Goal: Task Accomplishment & Management: Manage account settings

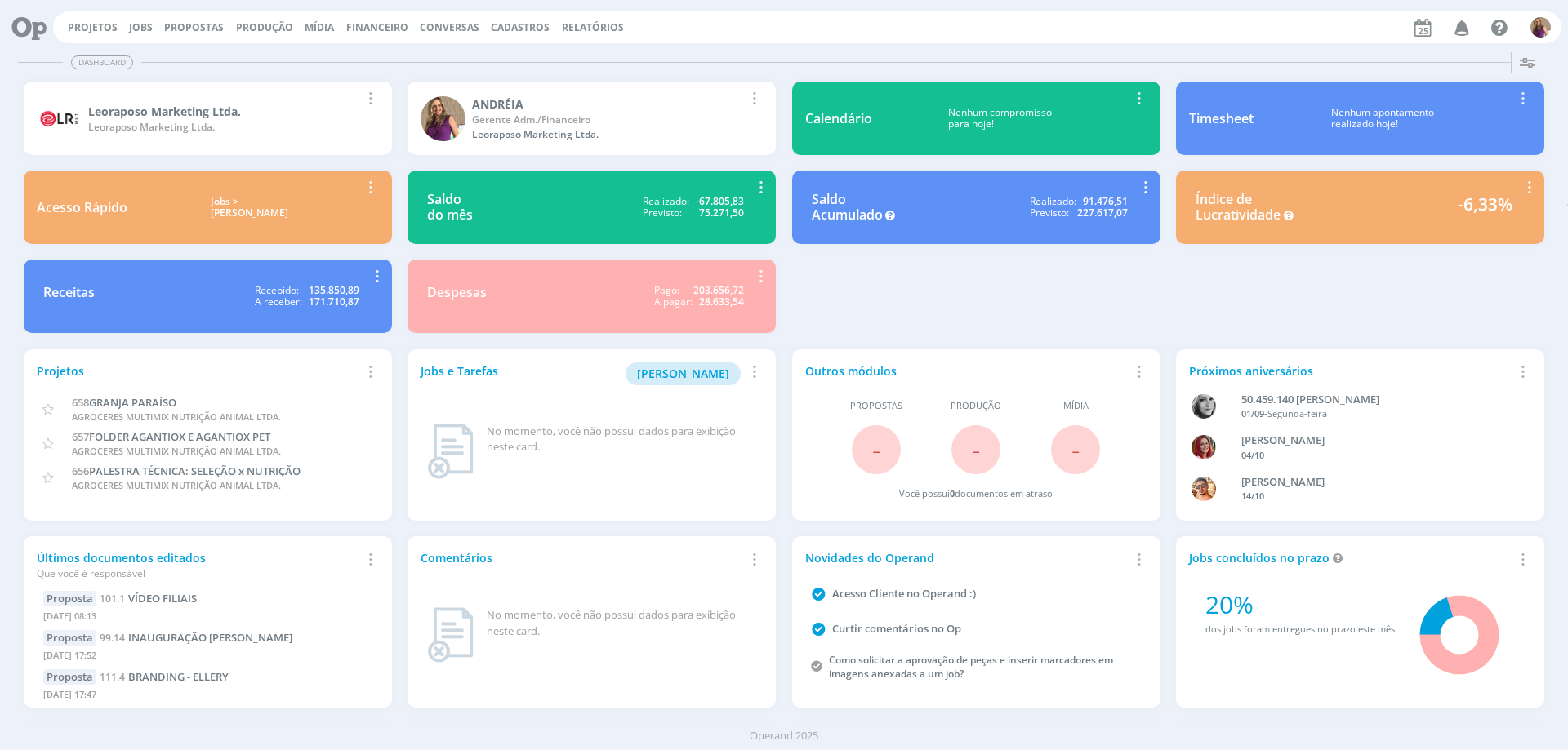
click at [388, 28] on span "Financeiro" at bounding box center [377, 27] width 62 height 14
click at [363, 50] on link "Lançamentos" at bounding box center [379, 54] width 137 height 25
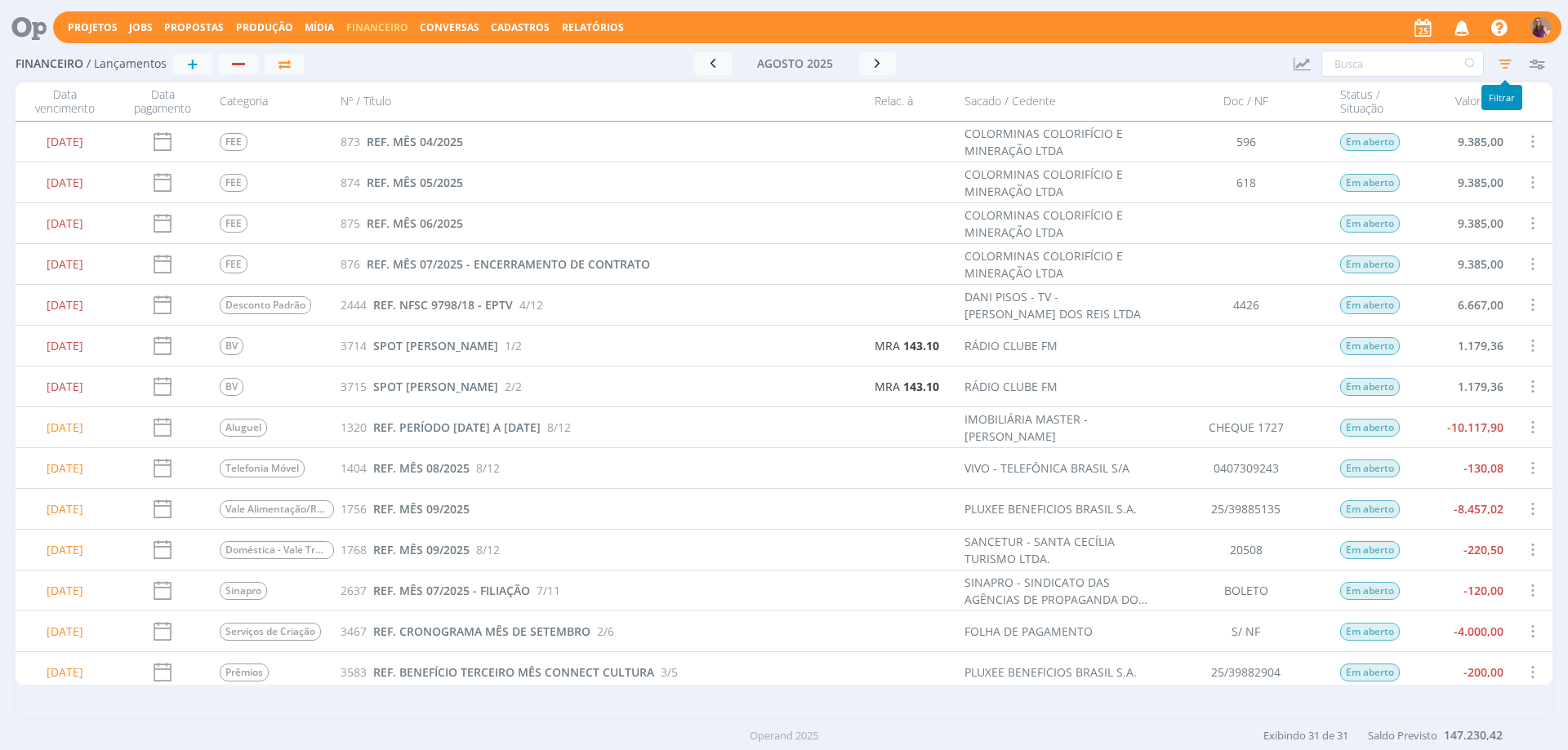
click at [1506, 60] on icon "button" at bounding box center [1505, 63] width 29 height 29
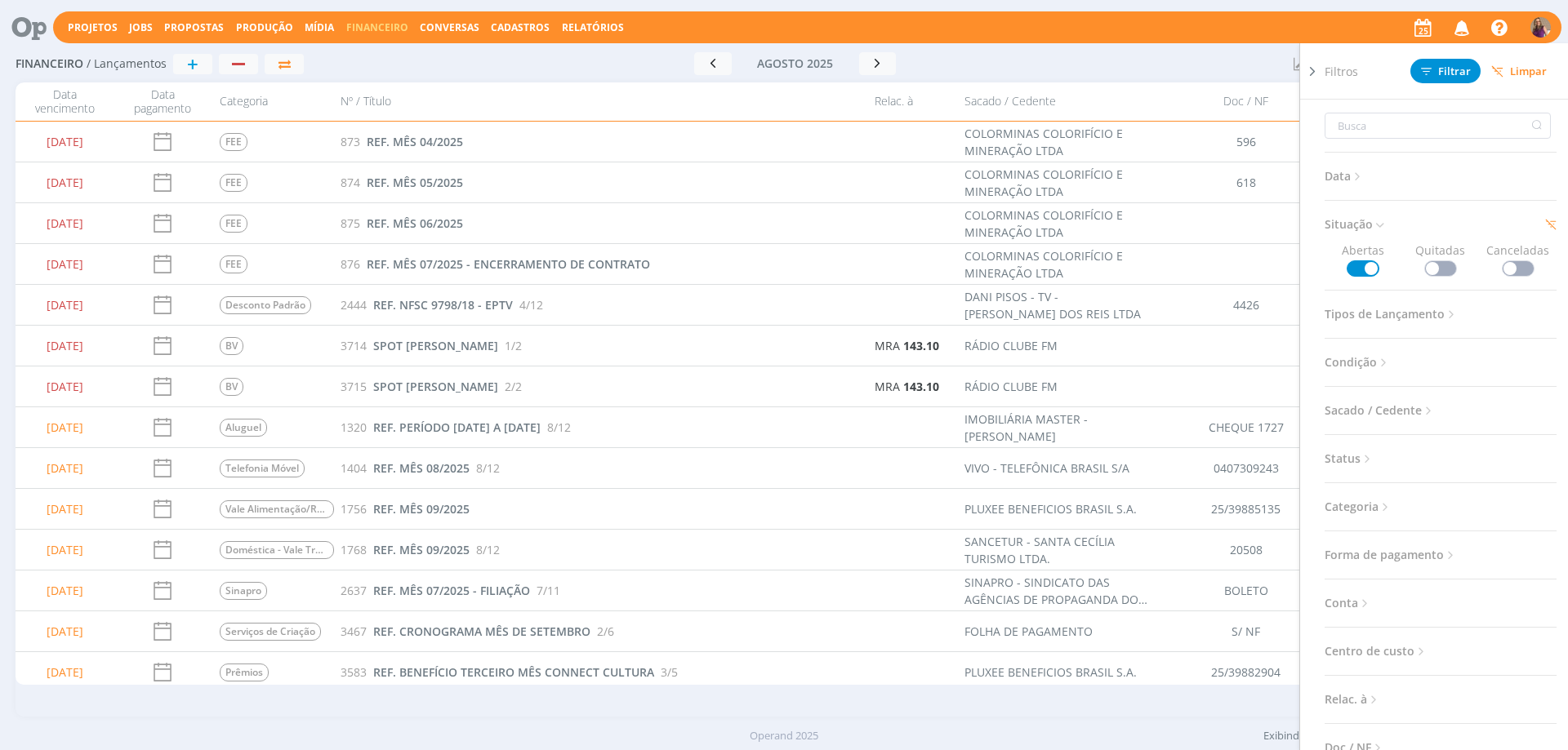
click at [1394, 313] on span "Tipos de Lançamento" at bounding box center [1391, 314] width 134 height 22
click at [1428, 358] on span at bounding box center [1440, 359] width 33 height 16
click at [1505, 351] on span at bounding box center [1518, 359] width 33 height 16
click at [1457, 71] on span "Filtrar" at bounding box center [1446, 70] width 50 height 10
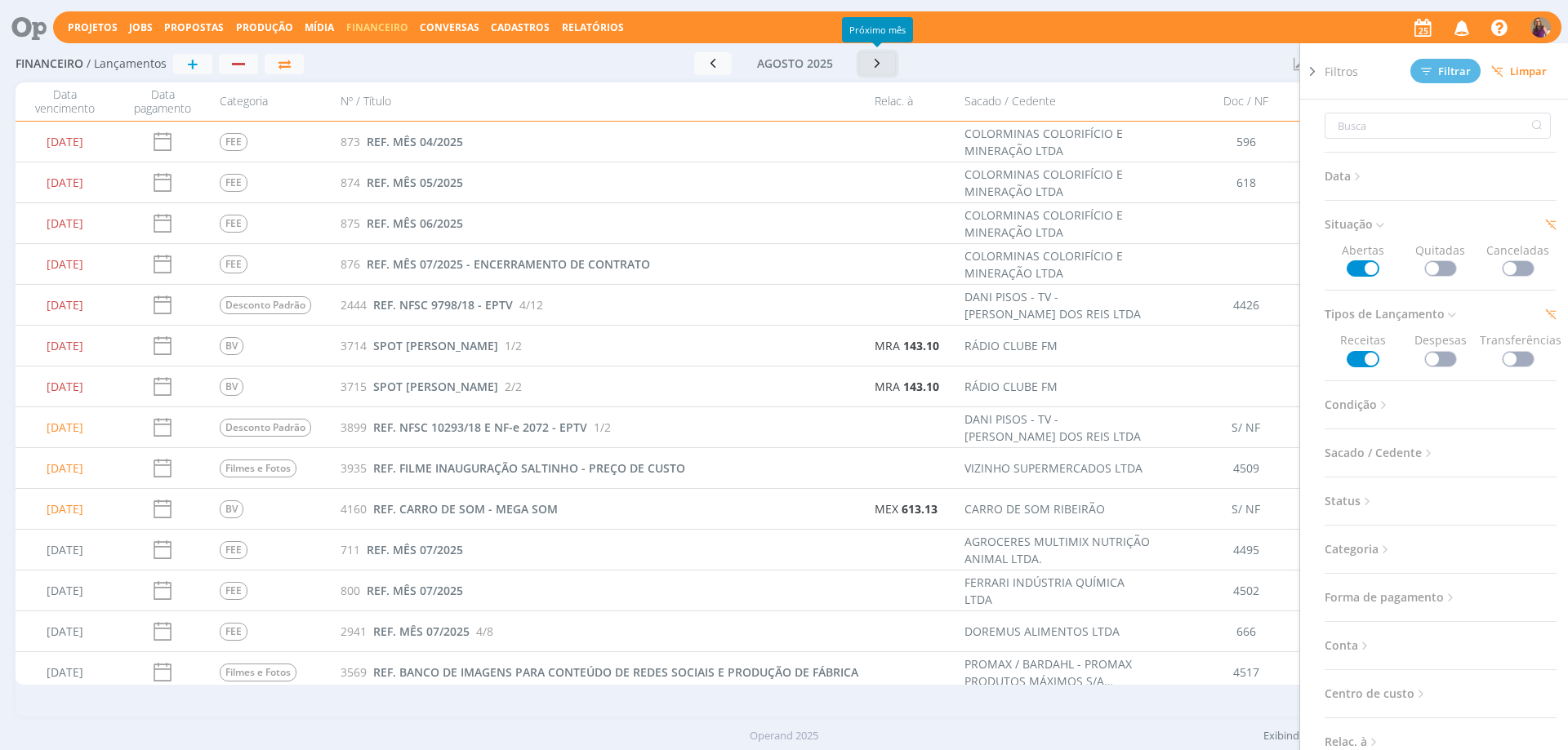
click at [876, 63] on icon "button" at bounding box center [877, 63] width 16 height 16
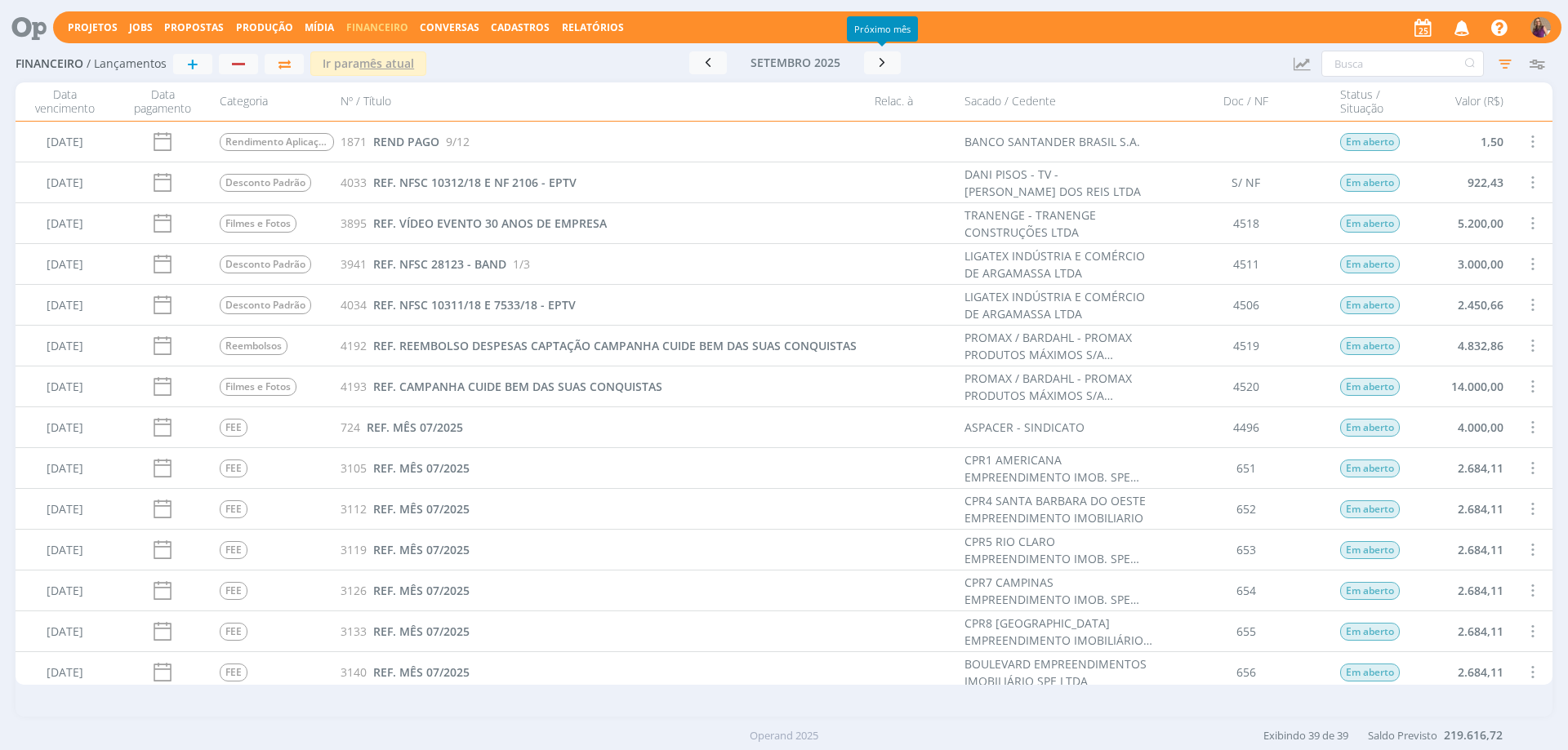
click at [1528, 147] on span at bounding box center [1531, 141] width 18 height 22
click at [1452, 132] on div "Selecionar" at bounding box center [1483, 131] width 161 height 23
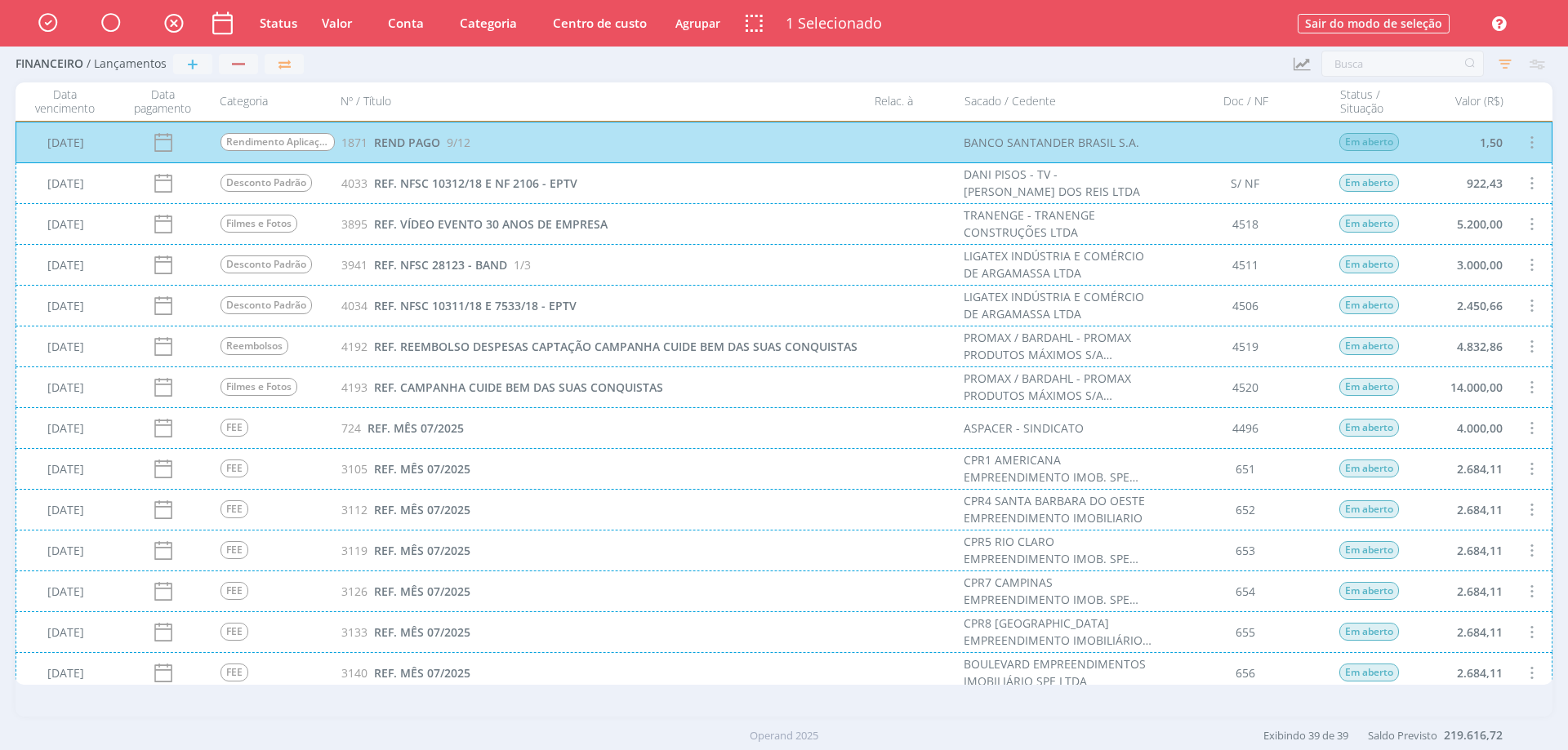
click at [1528, 180] on div "[DATE] Desconto Padrão 4033 REF. NFSC 10312/18 E NF 2106 - EPTV [PERSON_NAME] -…" at bounding box center [784, 182] width 1537 height 40
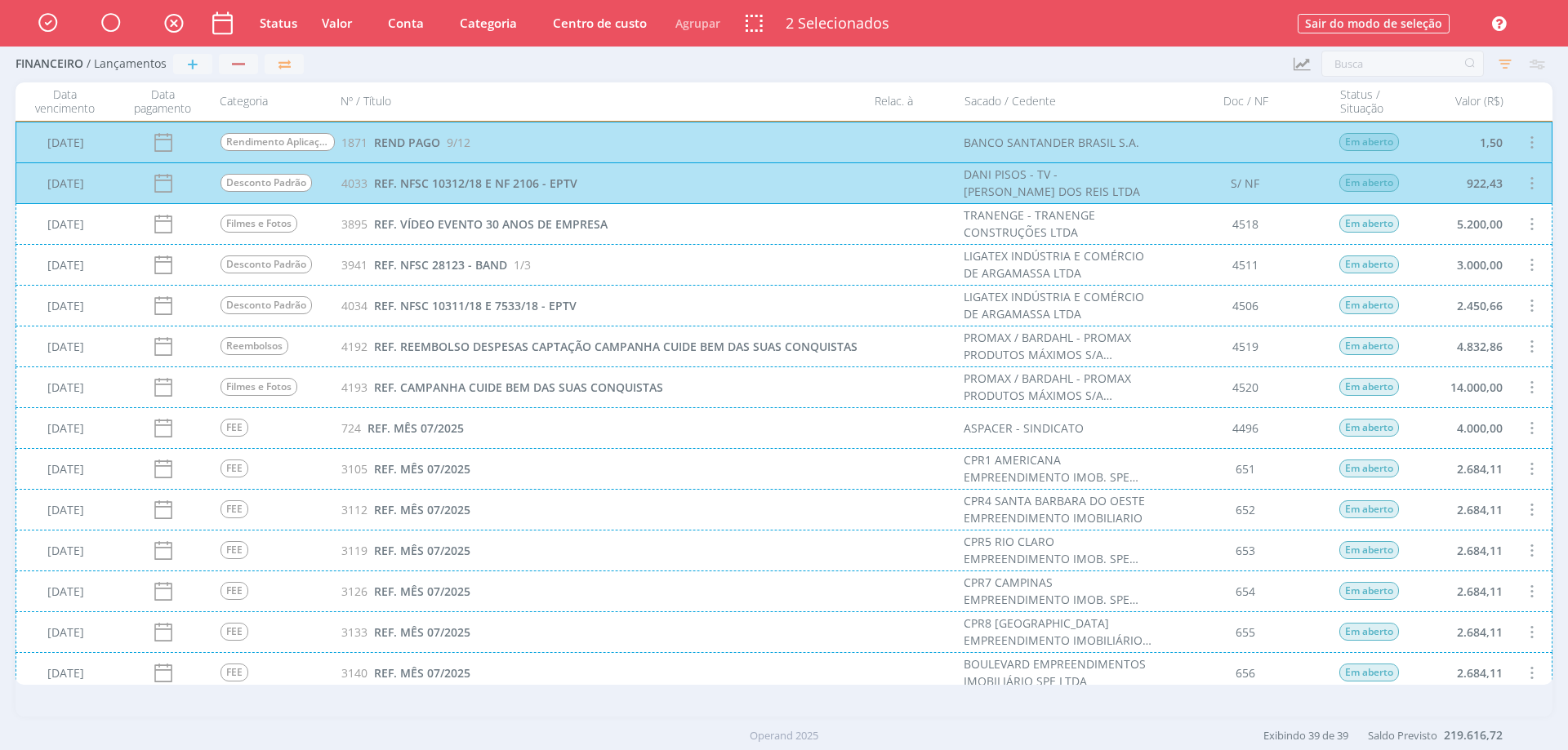
click at [1522, 228] on div "[DATE] Filmes e Fotos 3895 REF. VÍDEO EVENTO 30 ANOS DE EMPRESA TRANENGE - TRAN…" at bounding box center [784, 223] width 1537 height 40
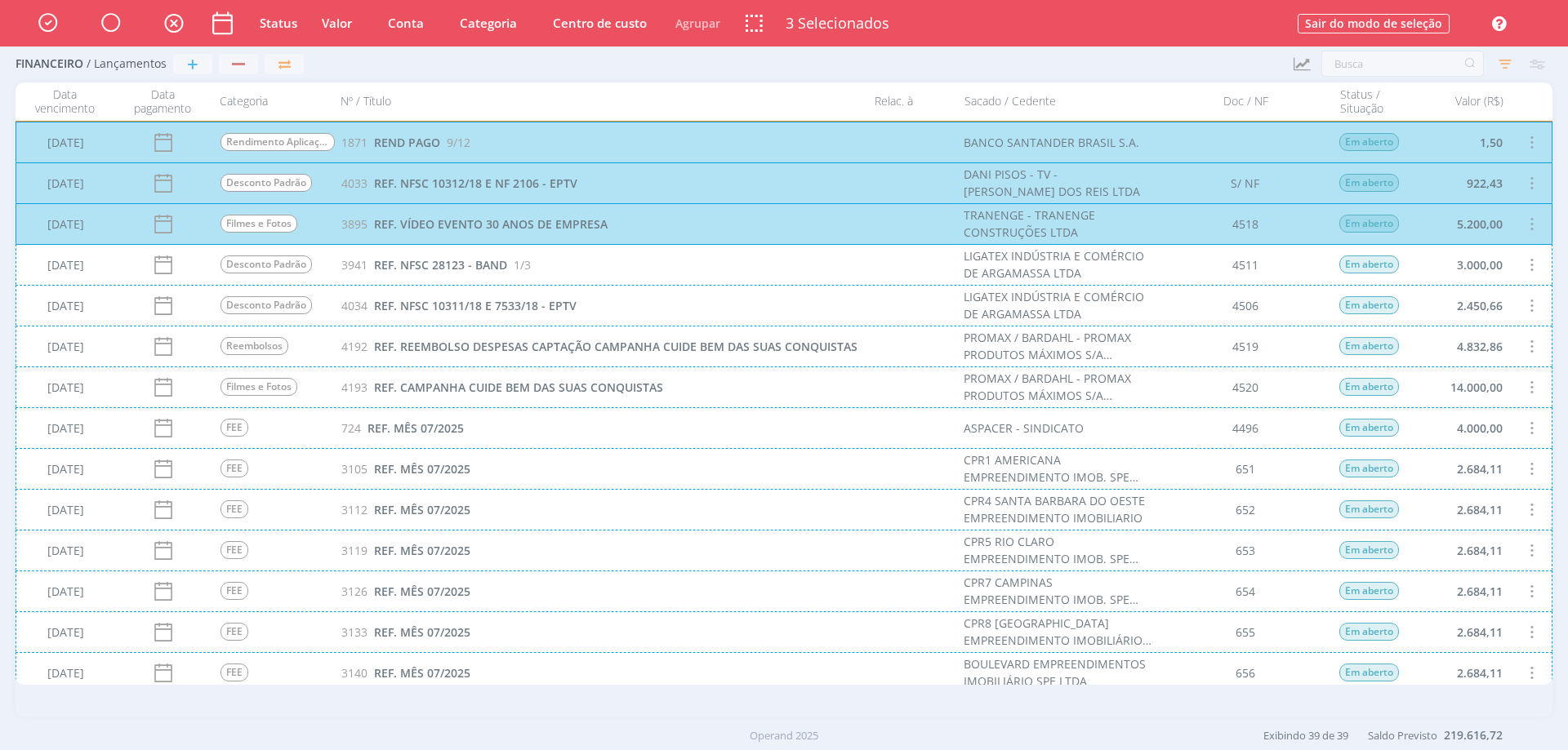
click at [1535, 296] on div "[DATE] Desconto Padrão 4034 REF. NFSC 10311/18 E 7533/18 - EPTV LIGATEX INDÚSTR…" at bounding box center [784, 305] width 1537 height 40
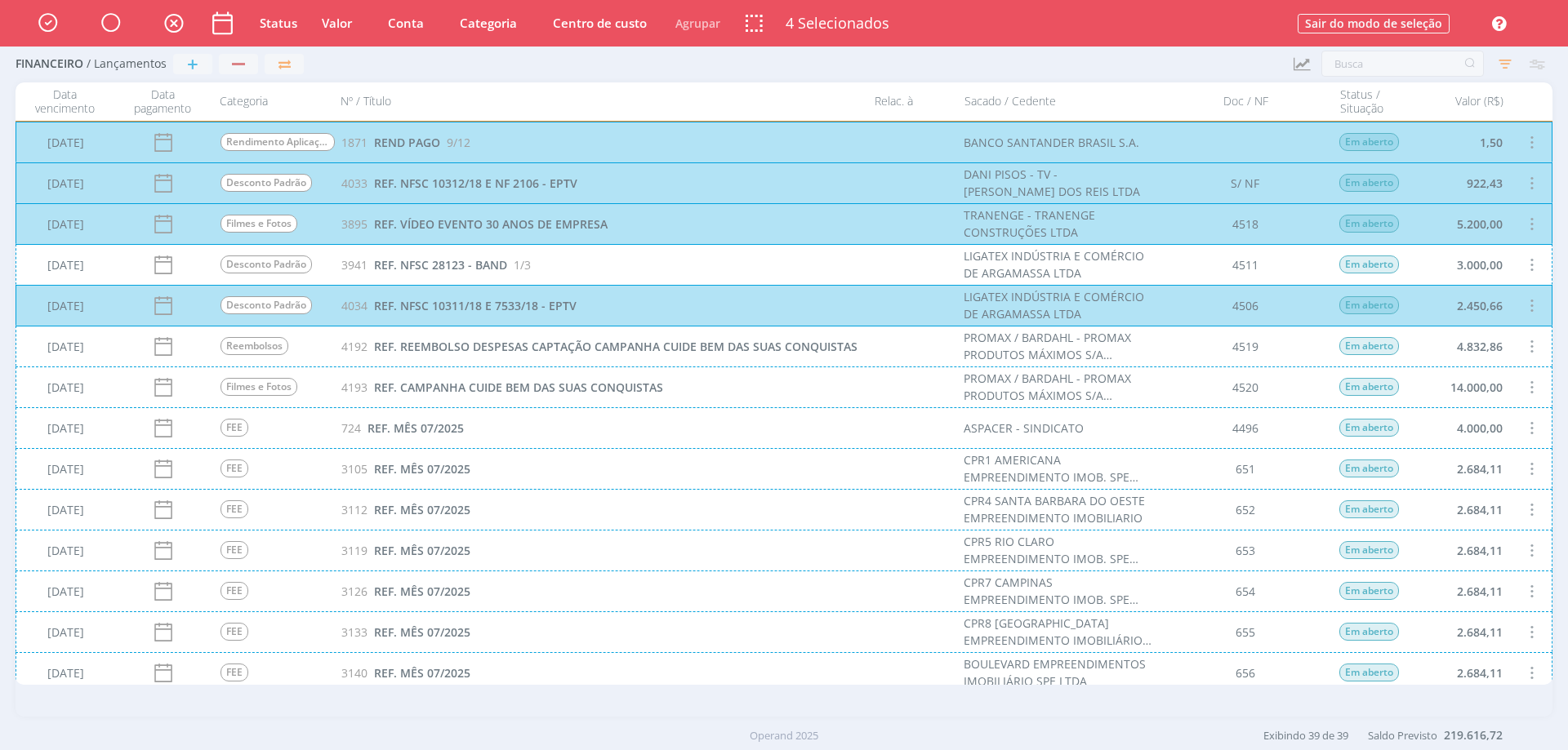
click at [1535, 296] on div "[DATE] Desconto Padrão 4034 REF. NFSC 10311/18 E 7533/18 - EPTV LIGATEX INDÚSTR…" at bounding box center [784, 305] width 1537 height 40
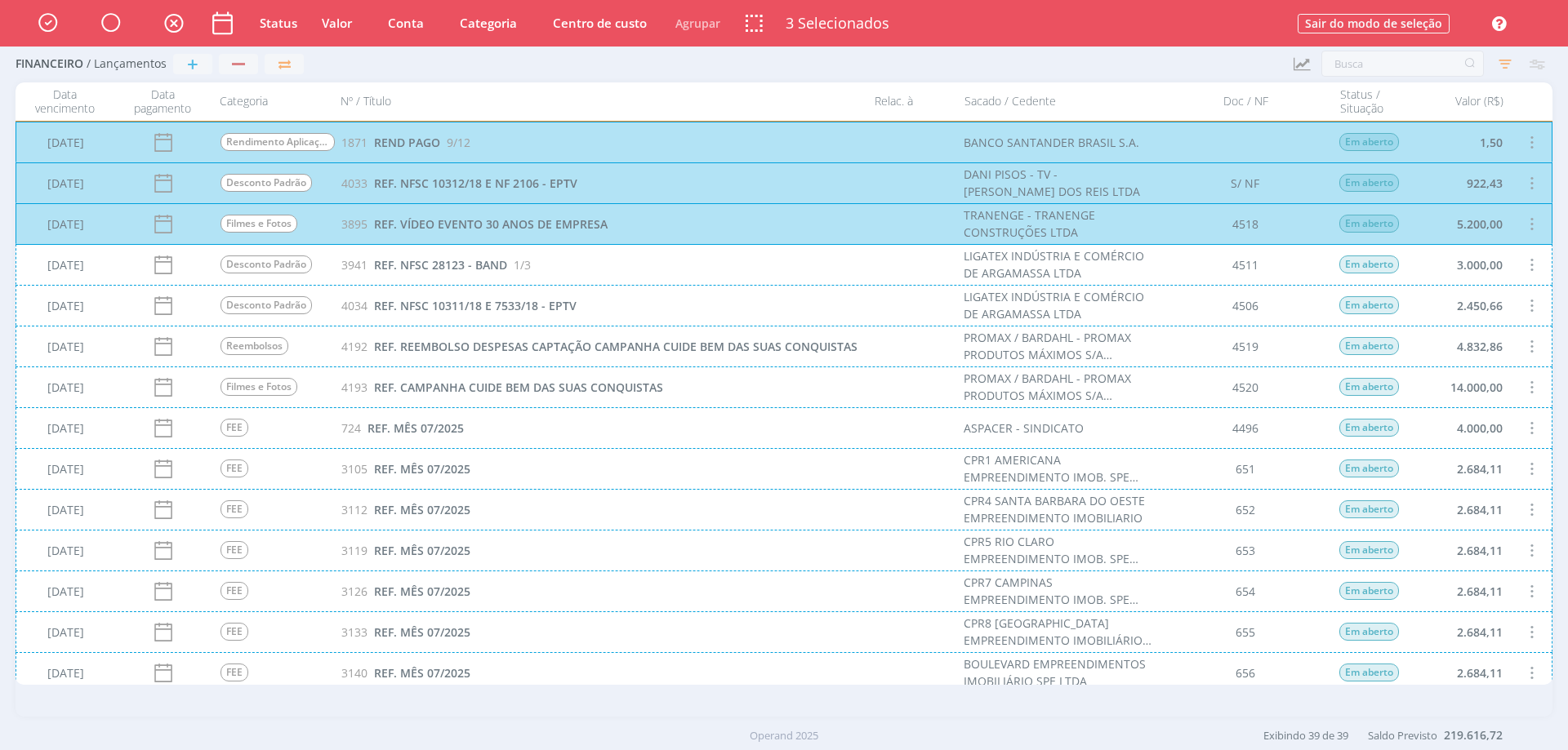
click at [1525, 262] on div "[DATE] Desconto Padrão 3941 REF. NFSC 28123 - BAND 1/3 LIGATEX INDÚSTRIA E COMÉ…" at bounding box center [784, 264] width 1537 height 40
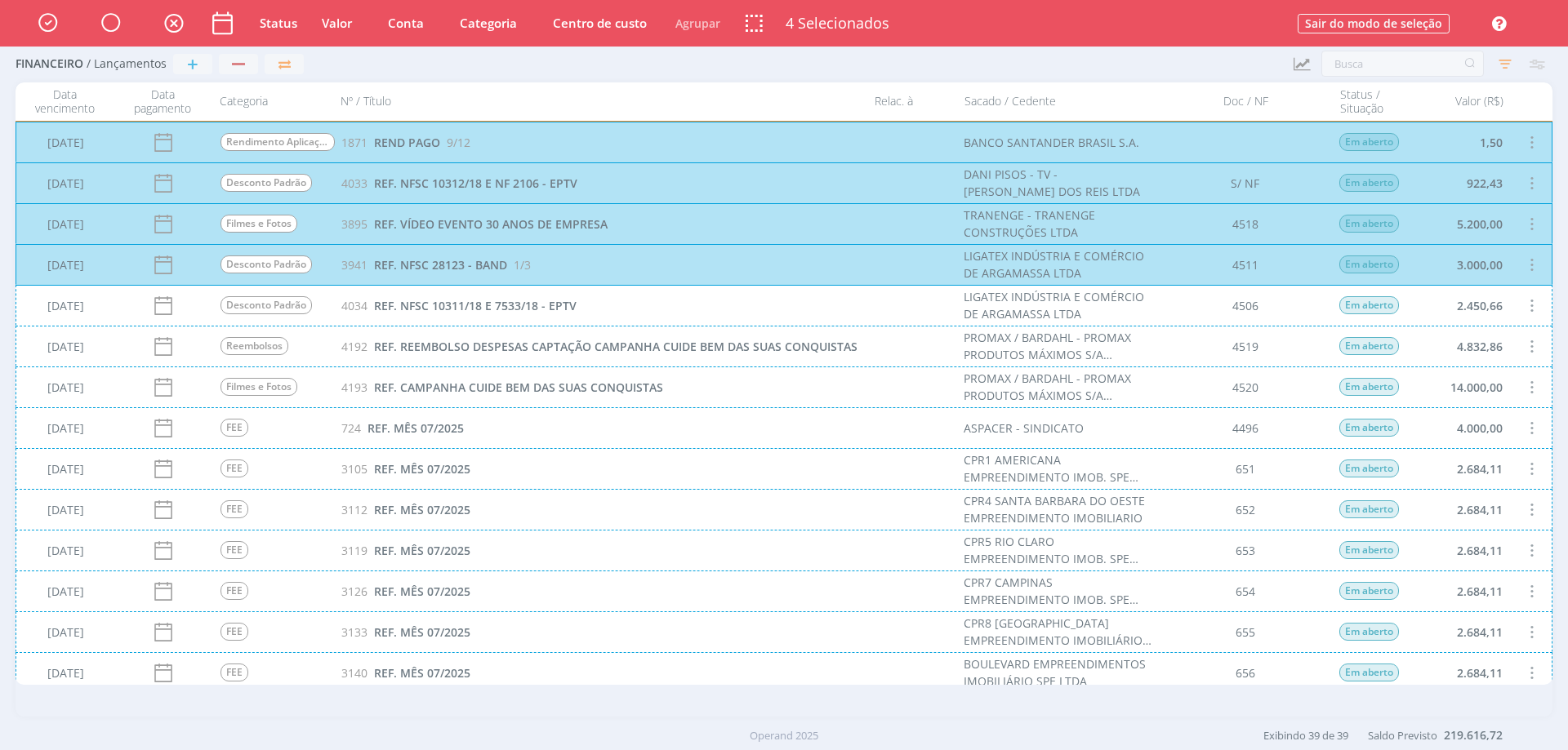
click at [1529, 304] on div "[DATE] Desconto Padrão 4034 REF. NFSC 10311/18 E 7533/18 - EPTV LIGATEX INDÚSTR…" at bounding box center [784, 305] width 1537 height 40
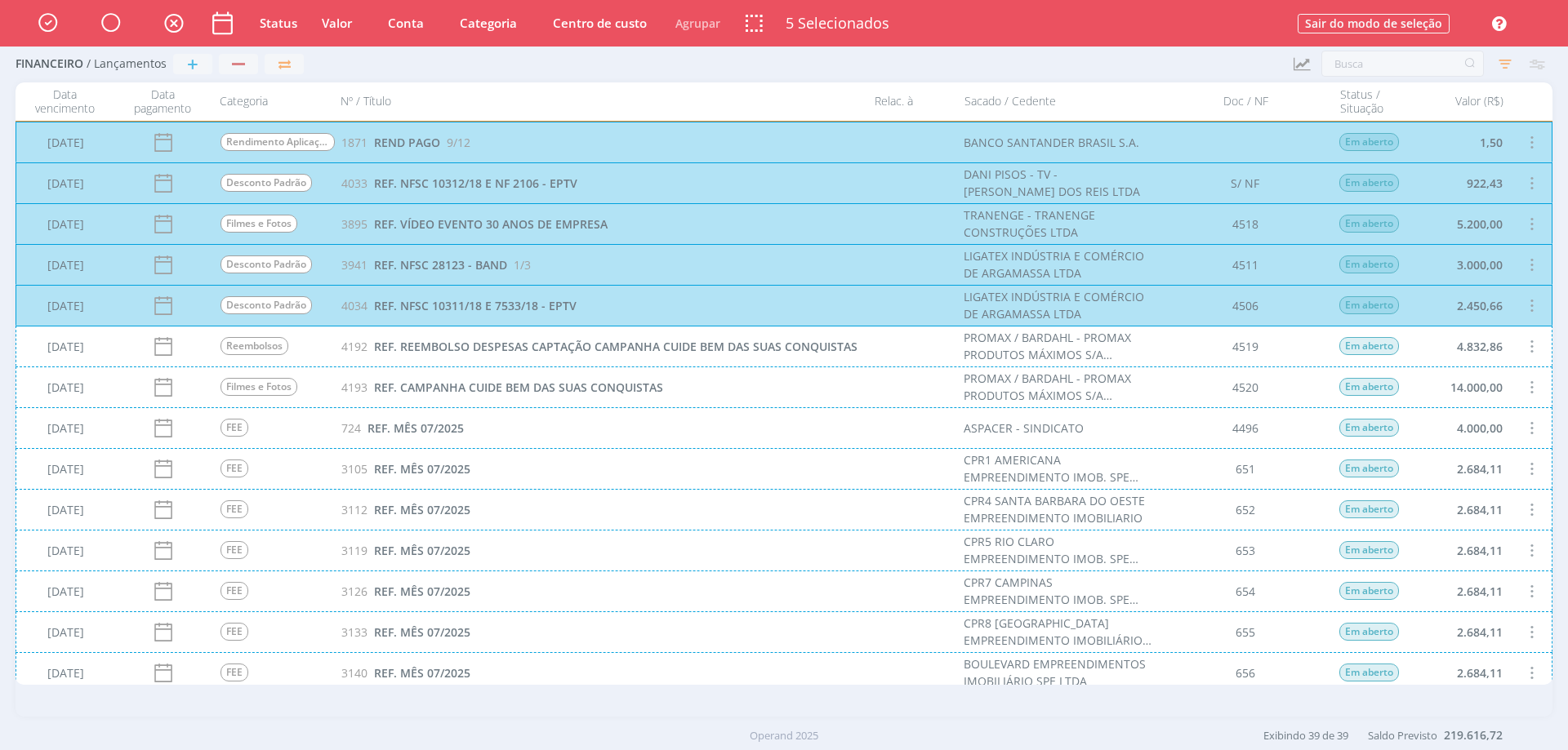
click at [1527, 343] on div "[DATE] Reembolsos 4192 REF. REEMBOLSO DESPESAS CAPTAÇÃO CAMPANHA CUIDE BEM DAS …" at bounding box center [784, 345] width 1537 height 40
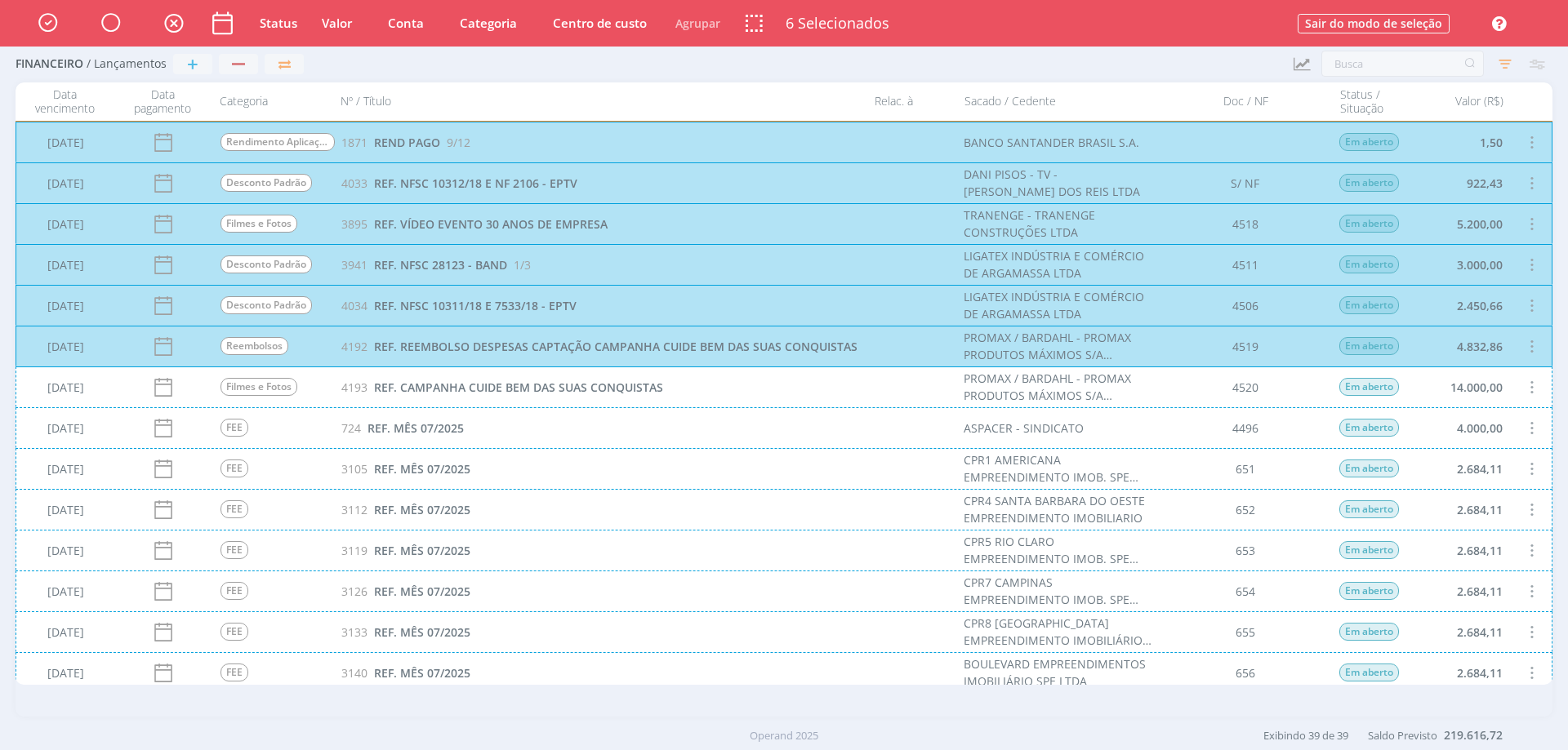
click at [1524, 384] on div "[DATE] Filmes e Fotos 4193 REF. CAMPANHA CUIDE BEM DAS SUAS CONQUISTAS PROMAX /…" at bounding box center [784, 387] width 1537 height 40
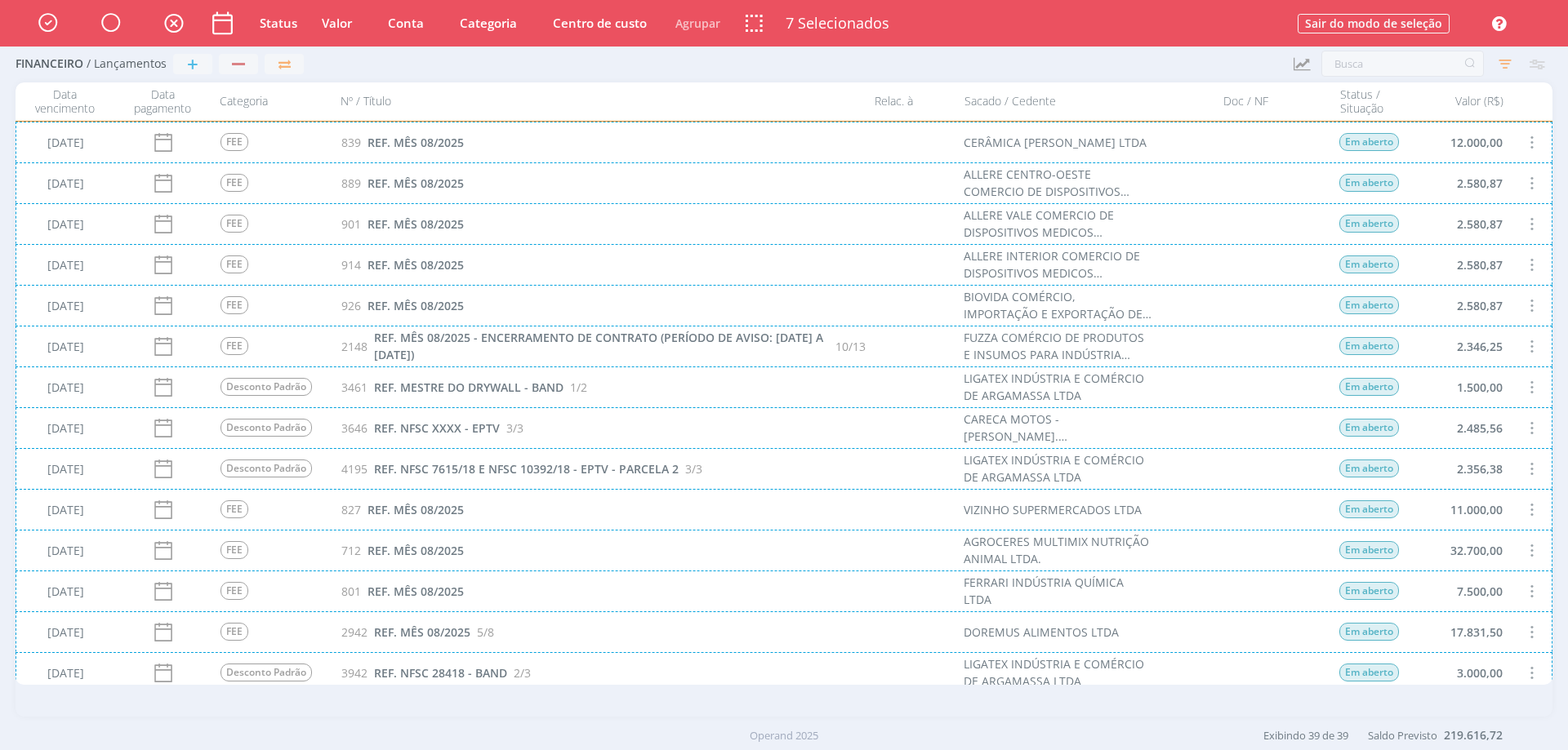
scroll to position [1062, 0]
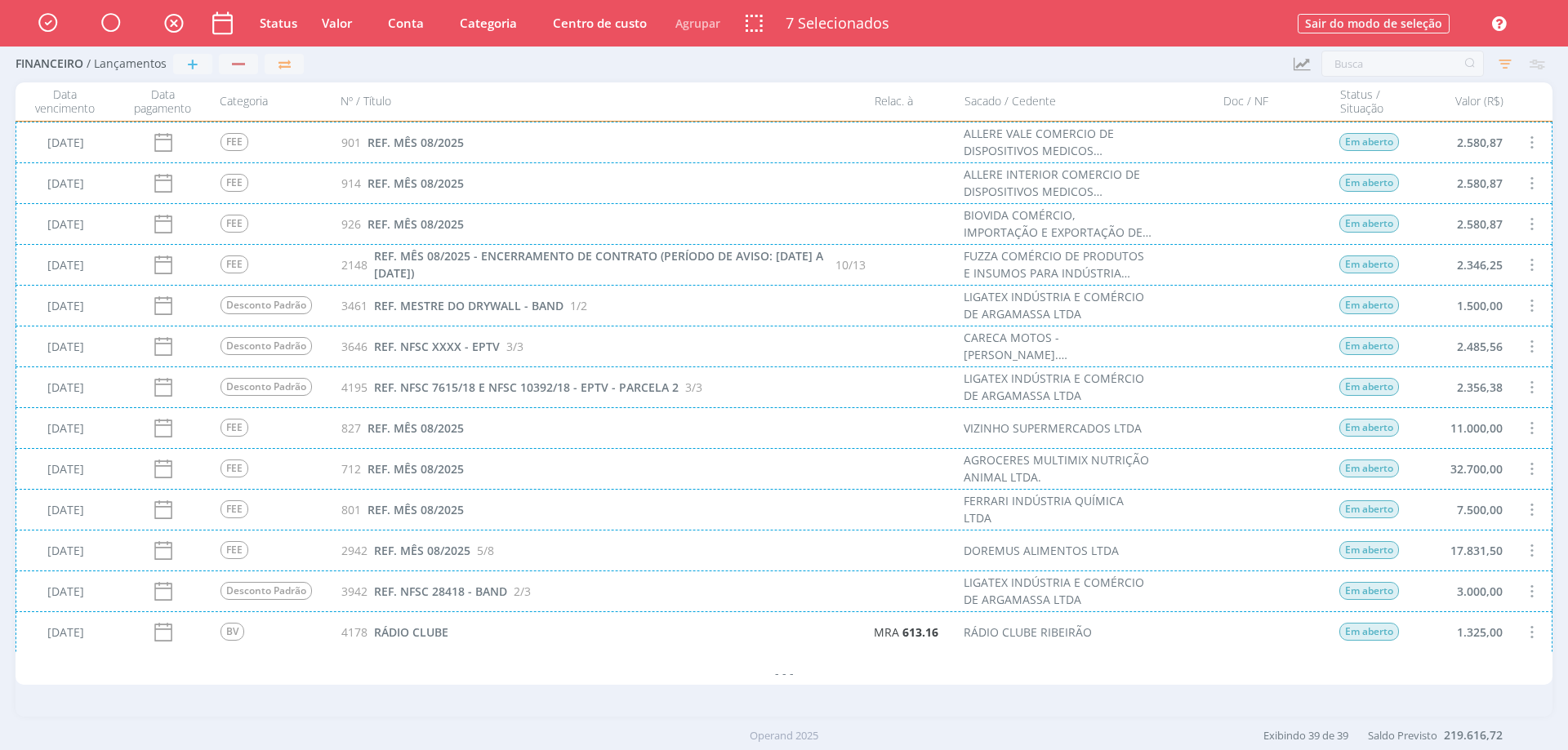
click at [1534, 635] on div "[DATE] BV 4178 RÁDIO CLUBE MRA 613.16 RÁDIO CLUBE RIBEIRÃO Em aberto 1.325,00" at bounding box center [784, 632] width 1537 height 40
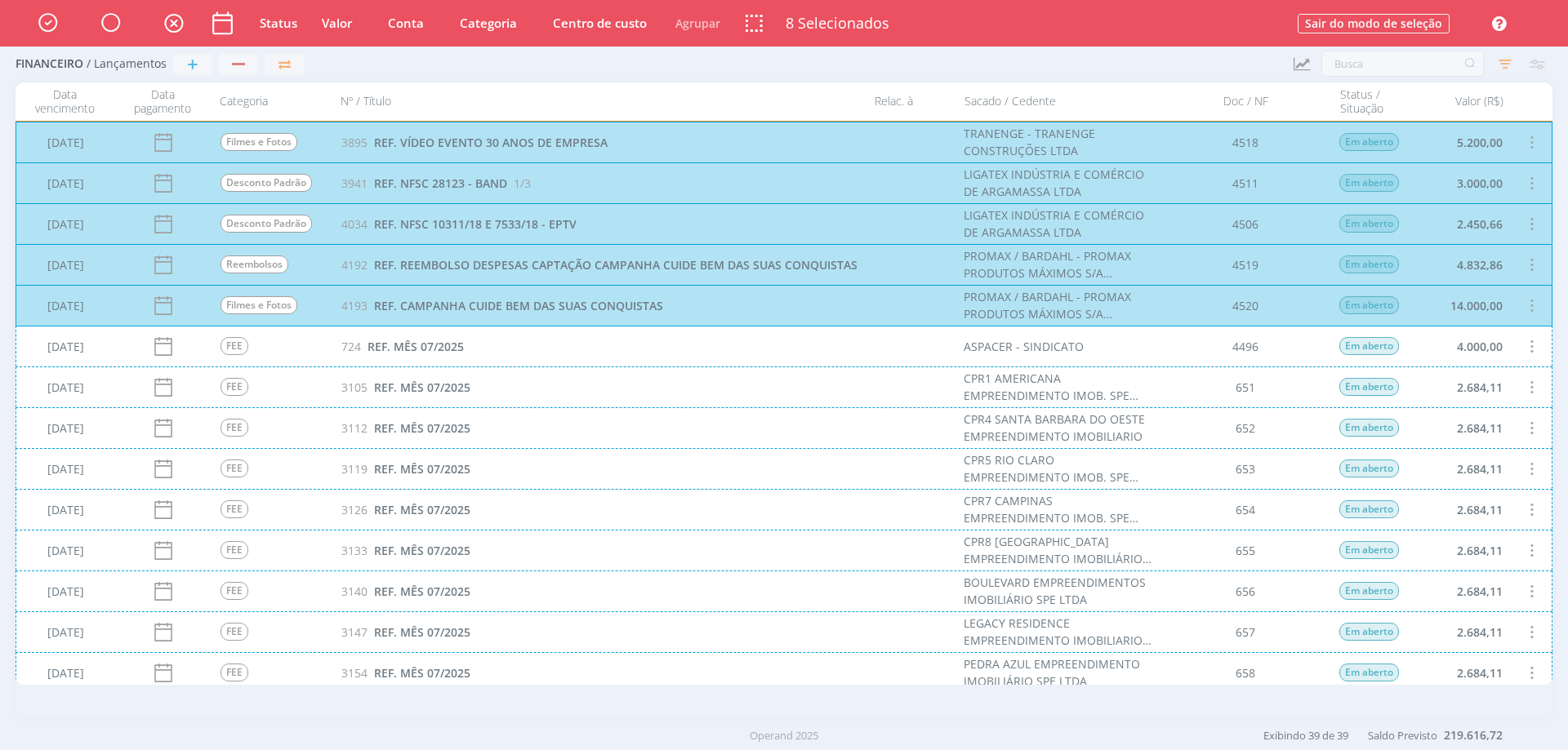
scroll to position [0, 0]
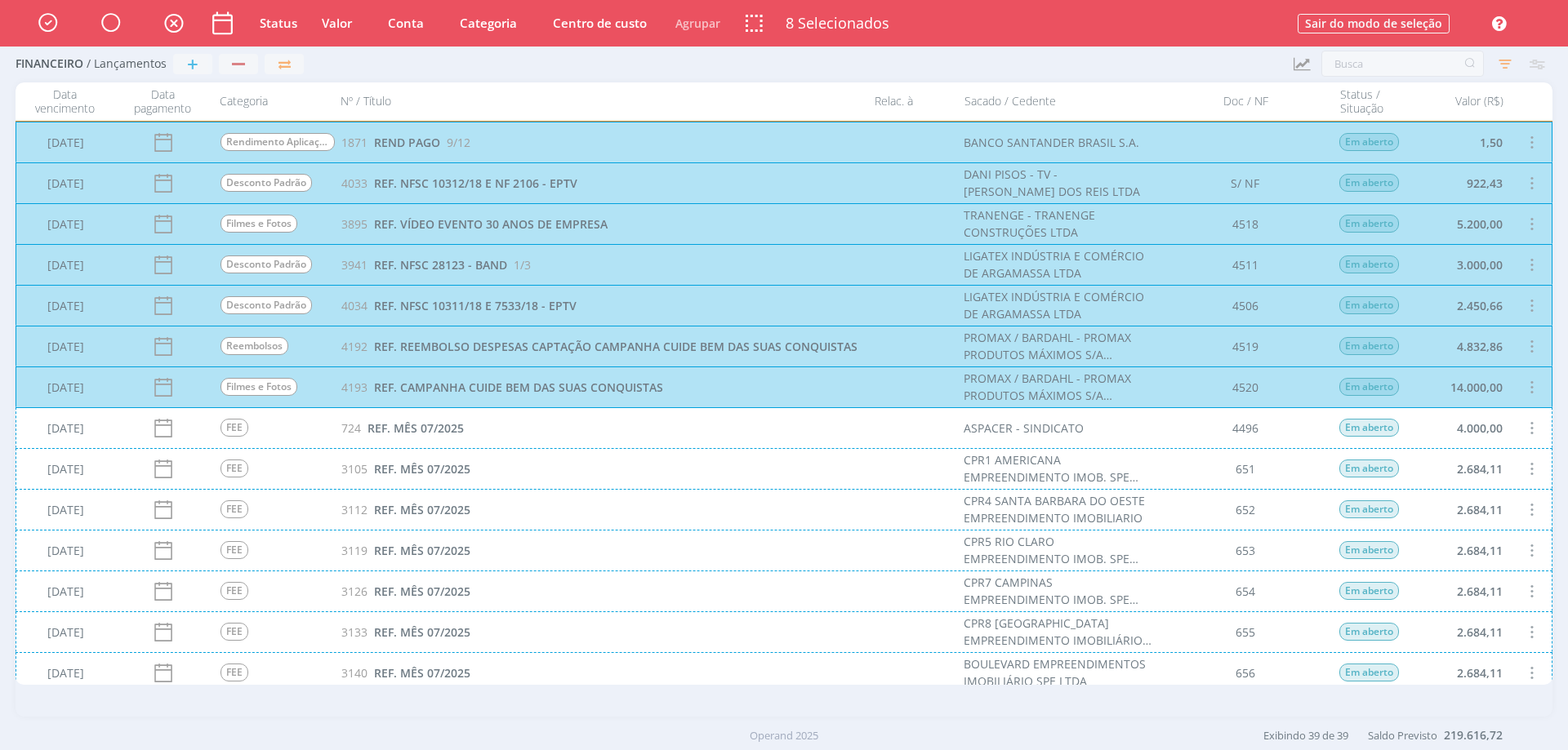
click at [523, 540] on div "[DATE] FEE 3119 REF. MÊS 07/2025 CPR5 RIO CLARO EMPREENDIMENTO IMOB. SPE LTDA 6…" at bounding box center [784, 550] width 1537 height 40
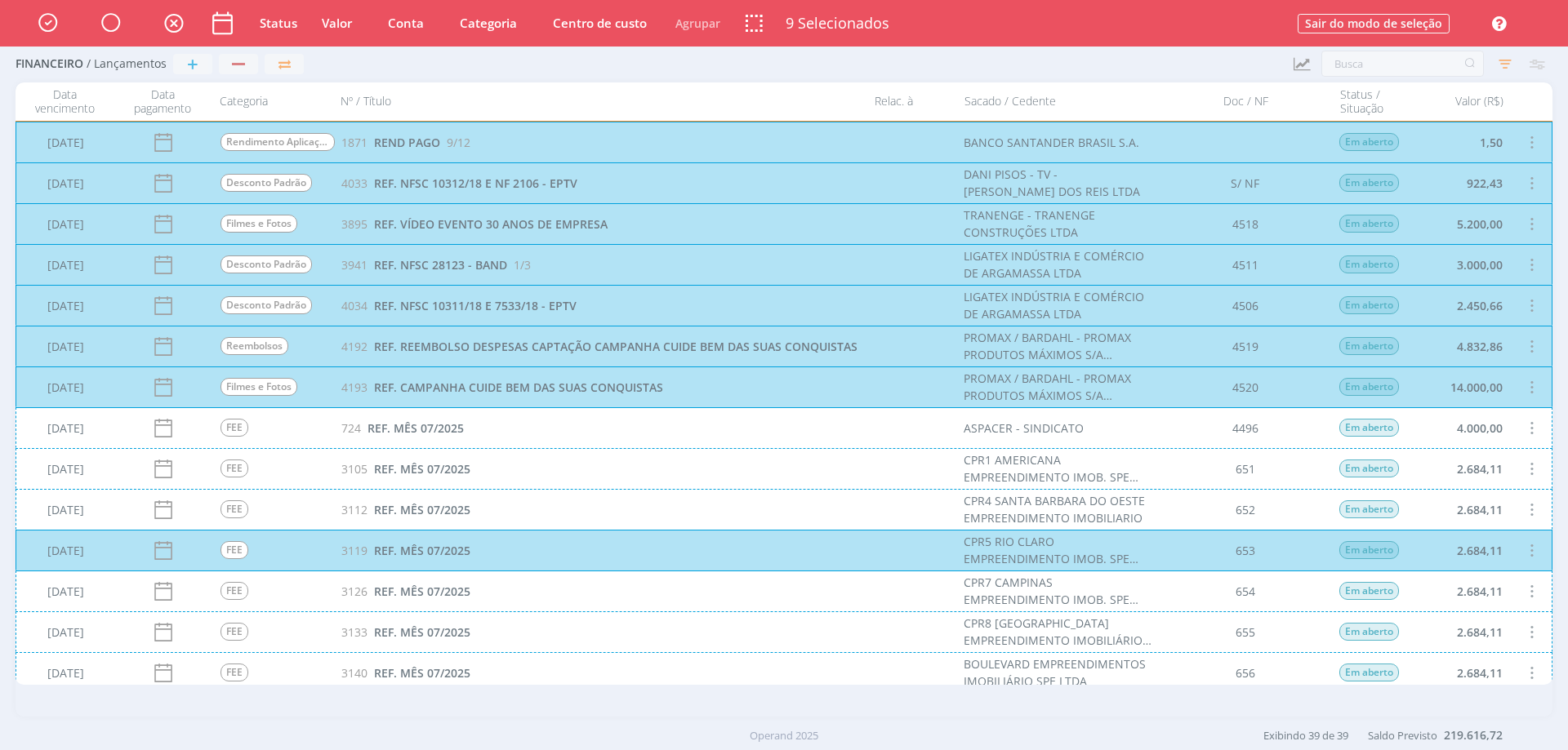
click at [1528, 543] on div "[DATE] FEE 3119 REF. MÊS 07/2025 CPR5 RIO CLARO EMPREENDIMENTO IMOB. SPE LTDA 6…" at bounding box center [784, 550] width 1537 height 40
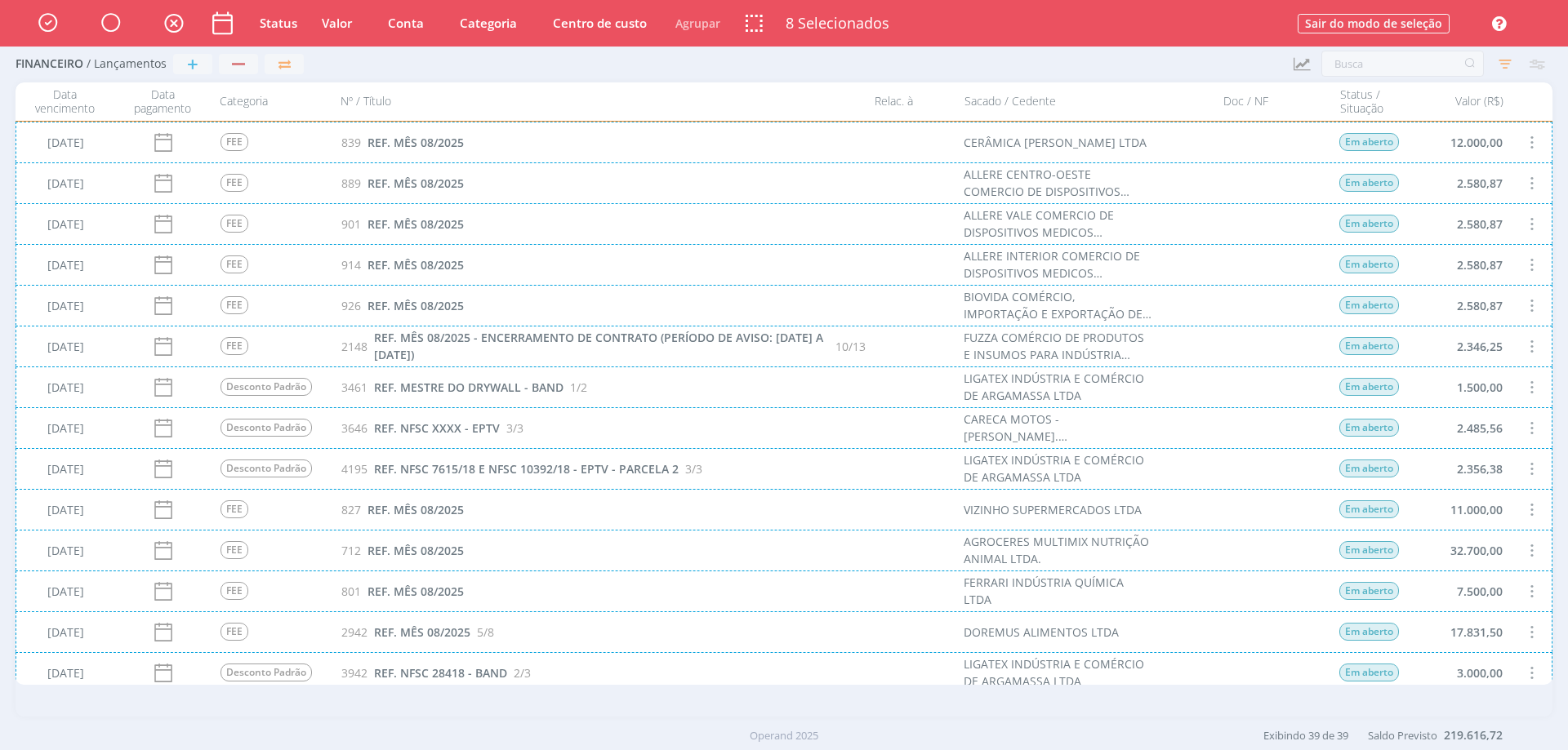
scroll to position [1070, 0]
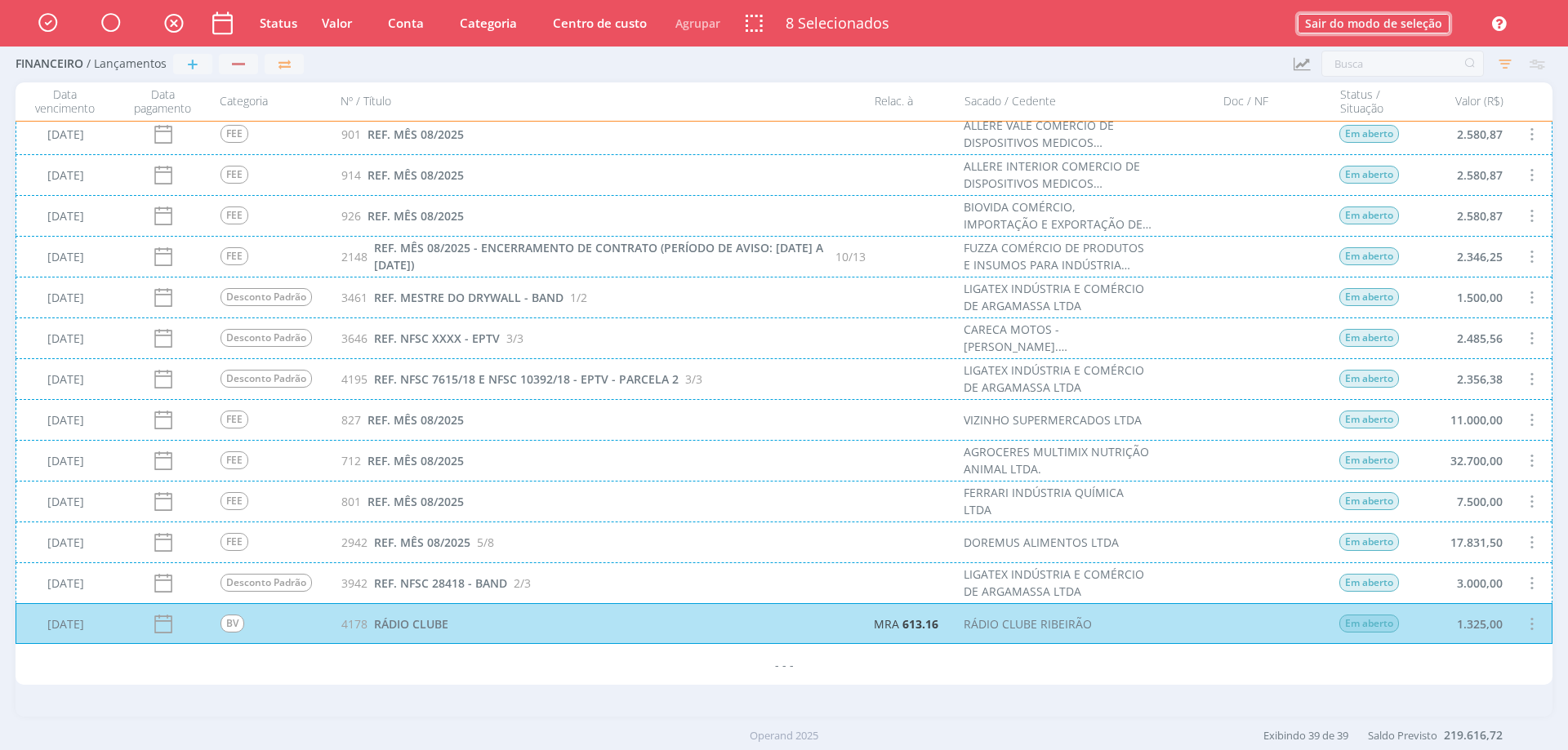
click at [1426, 23] on button "Sair do modo de seleção" at bounding box center [1374, 23] width 152 height 20
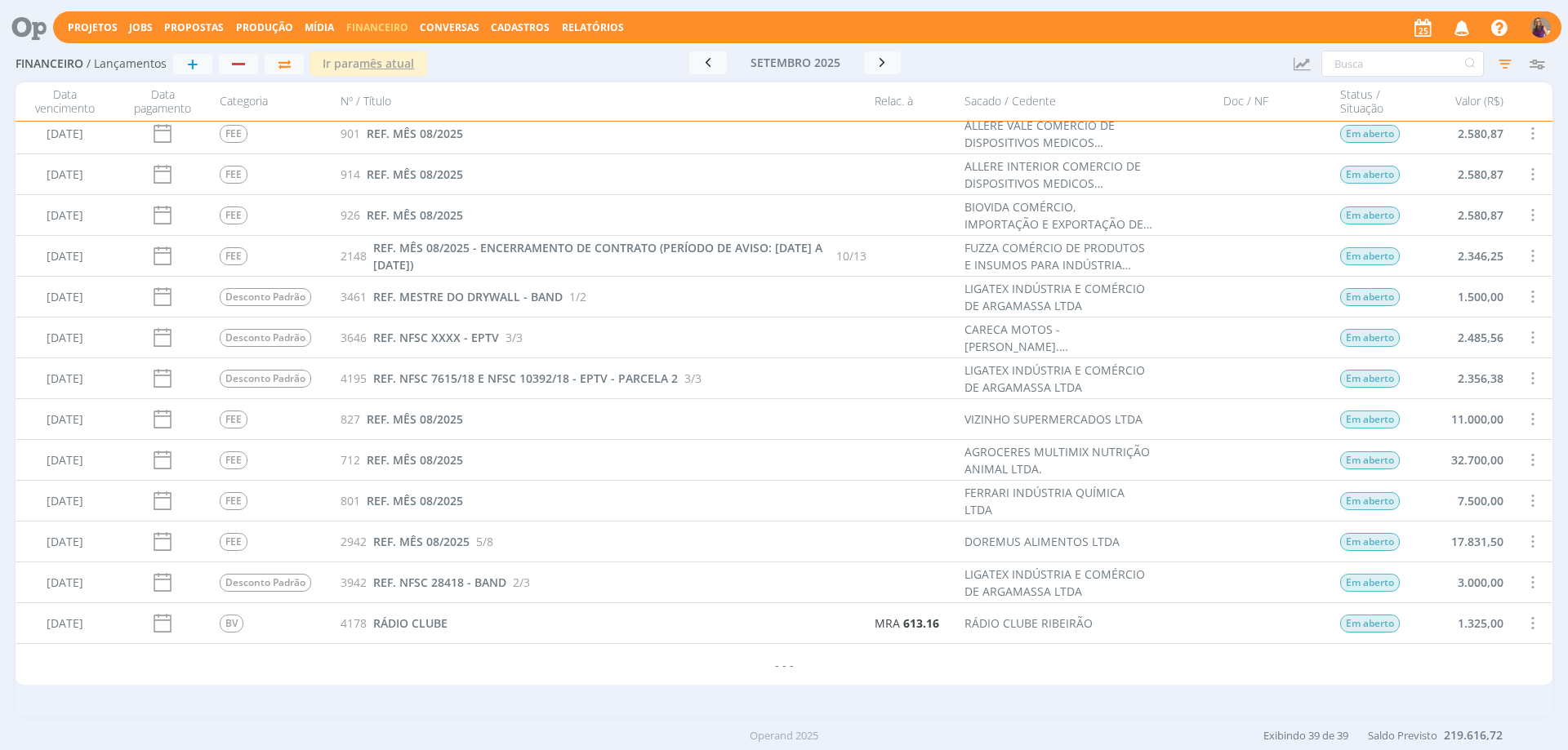
scroll to position [1069, 0]
click at [1412, 50] on div "Financeiro / Lançamentos + Ir para mês atual [DATE] < 2025 > Janeiro Fevereiro …" at bounding box center [784, 65] width 1537 height 38
click at [1403, 67] on input "text" at bounding box center [1402, 64] width 162 height 26
type input "fuzza"
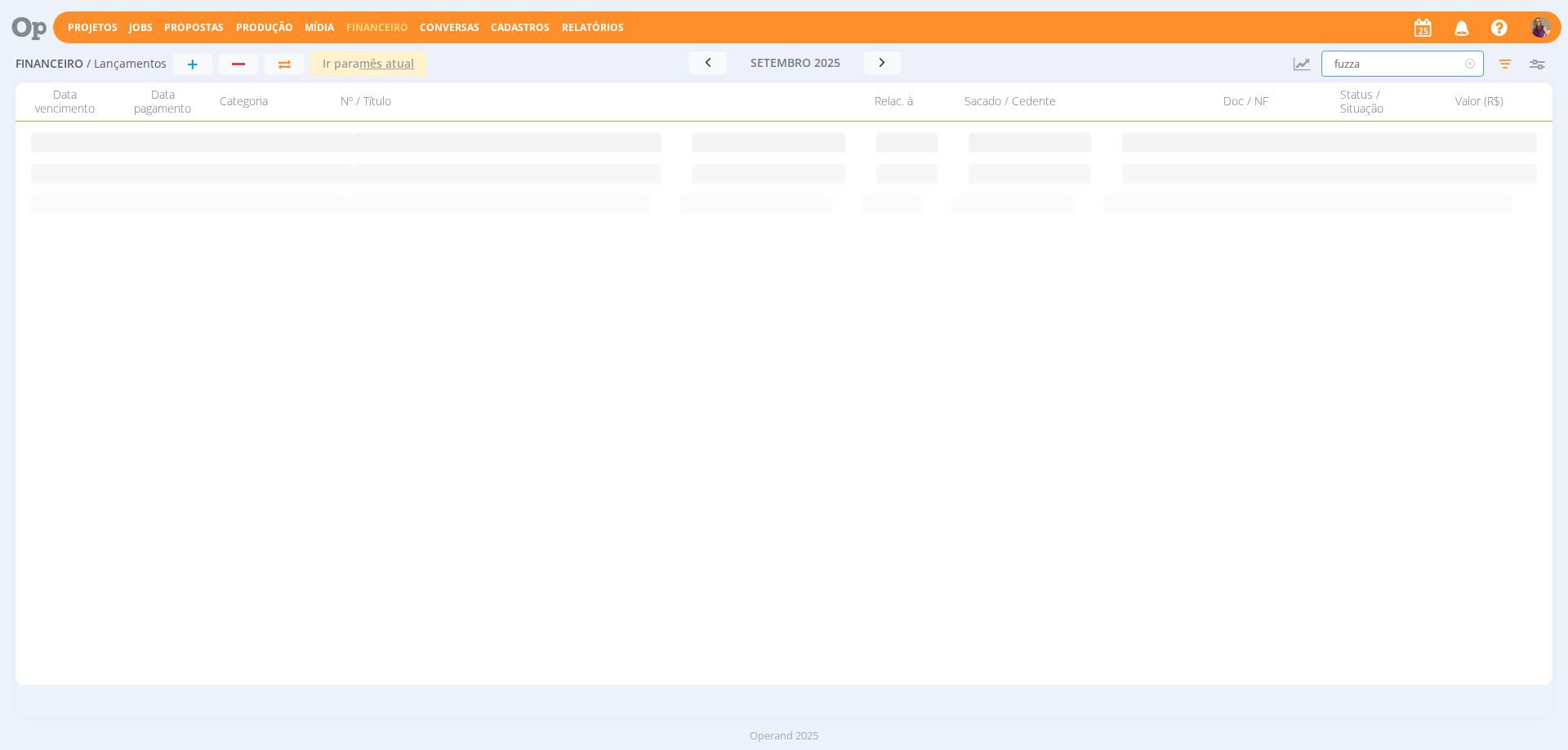
scroll to position [0, 0]
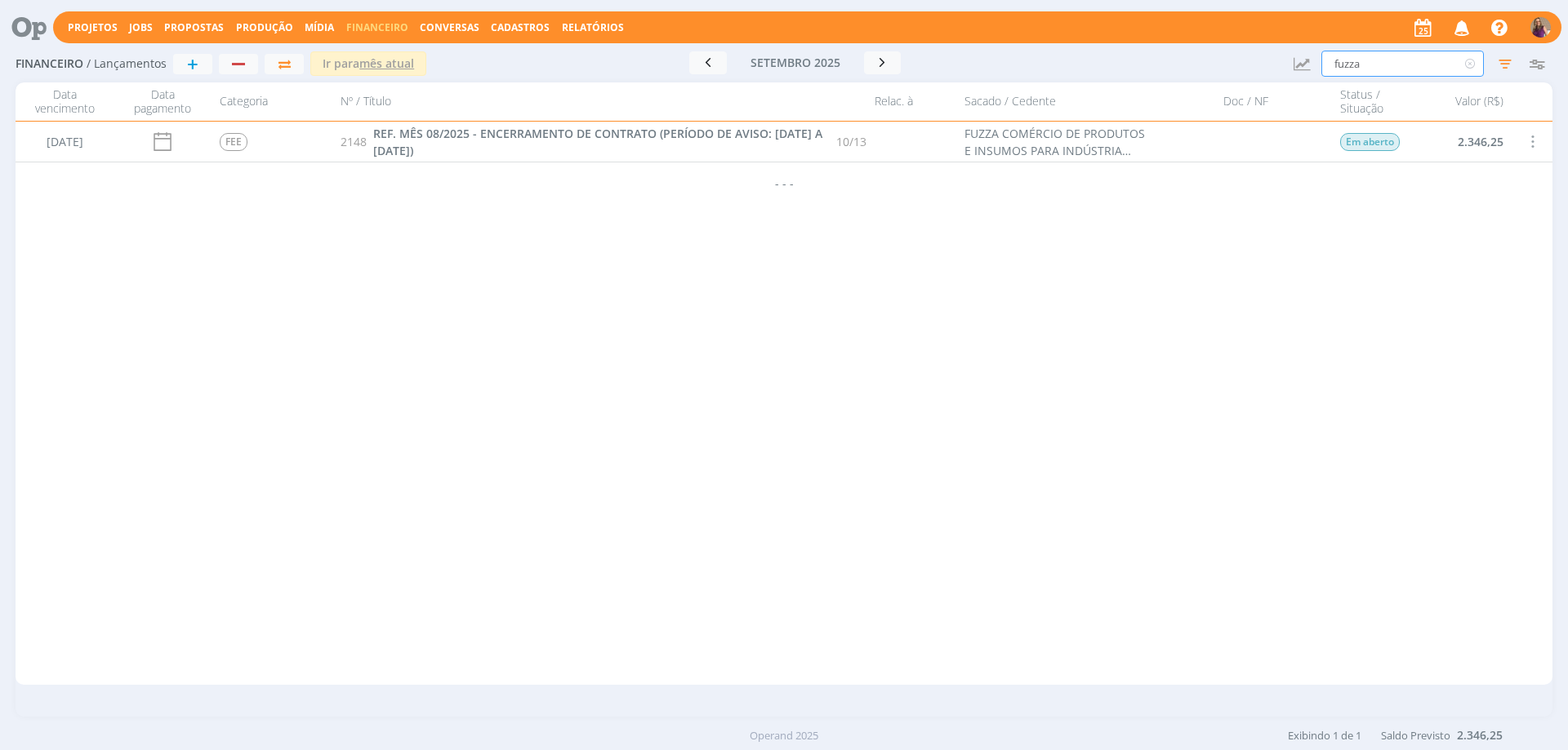
drag, startPoint x: 1395, startPoint y: 60, endPoint x: 1301, endPoint y: 47, distance: 94.9
click at [1302, 47] on div "Financeiro / Lançamentos + Ir para mês atual [DATE] < 2025 > Janeiro Fevereiro …" at bounding box center [784, 65] width 1537 height 38
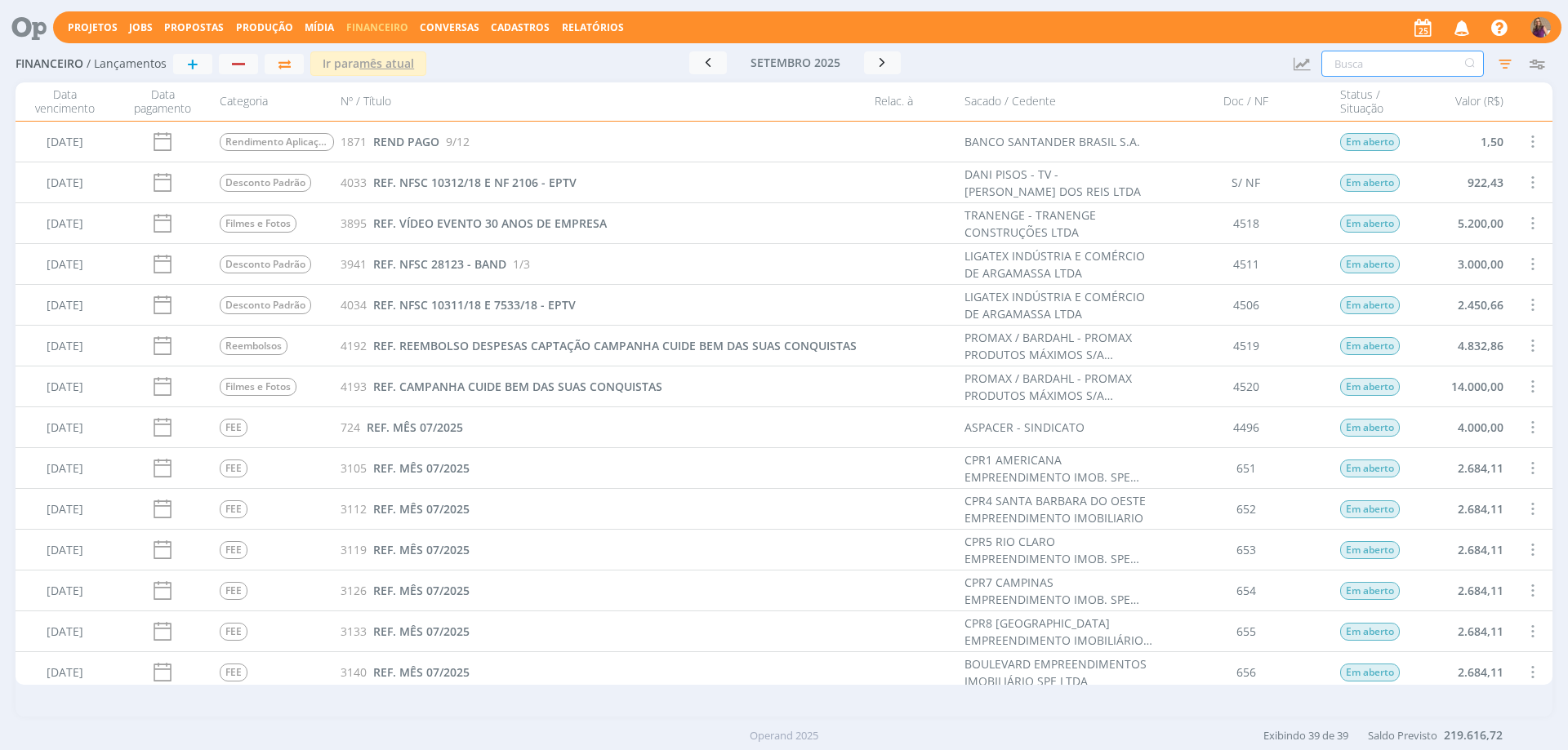
click at [1384, 66] on input "text" at bounding box center [1402, 64] width 162 height 26
type input "ligatex"
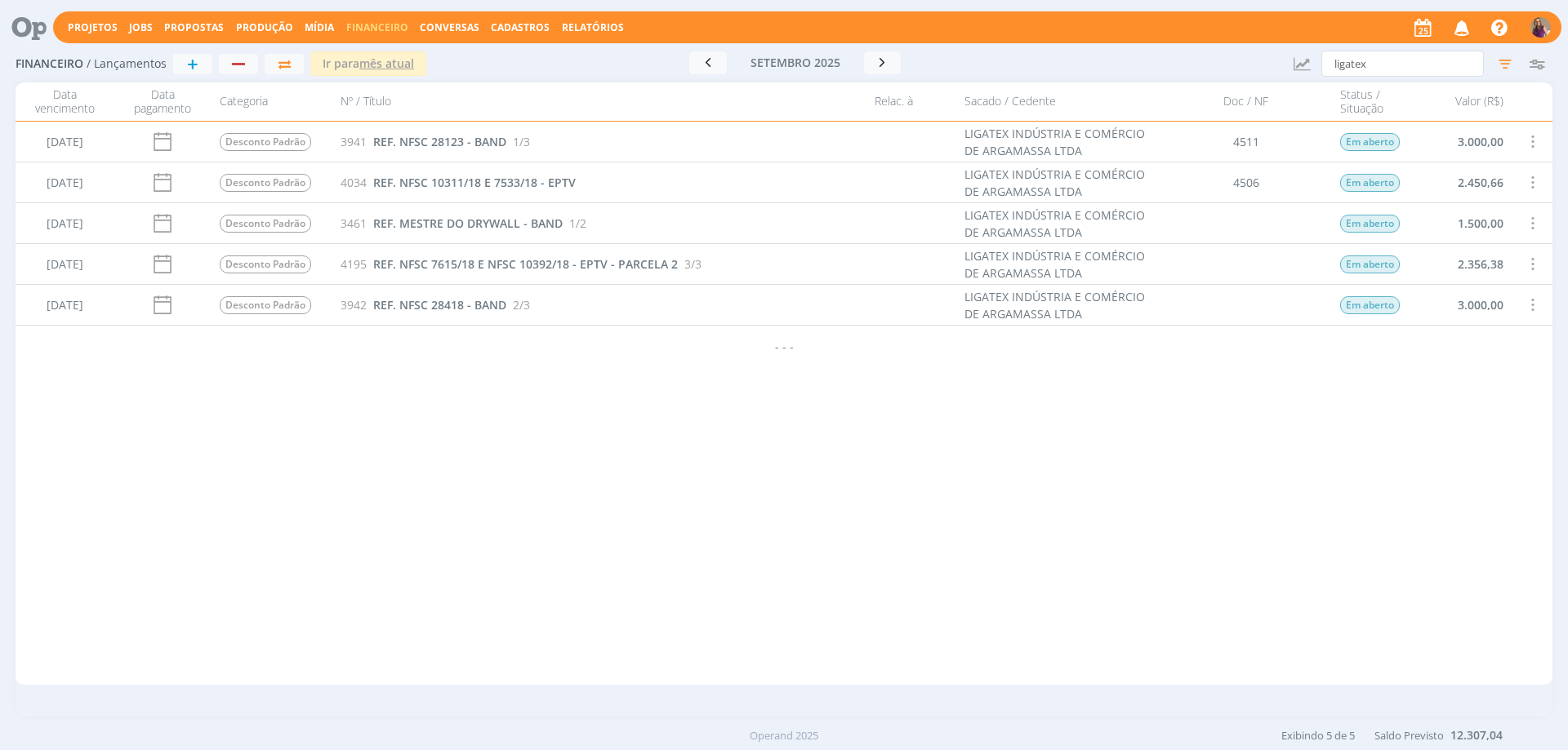
click at [1534, 262] on span at bounding box center [1531, 264] width 18 height 22
click at [1484, 251] on div "Selecionar" at bounding box center [1483, 253] width 161 height 23
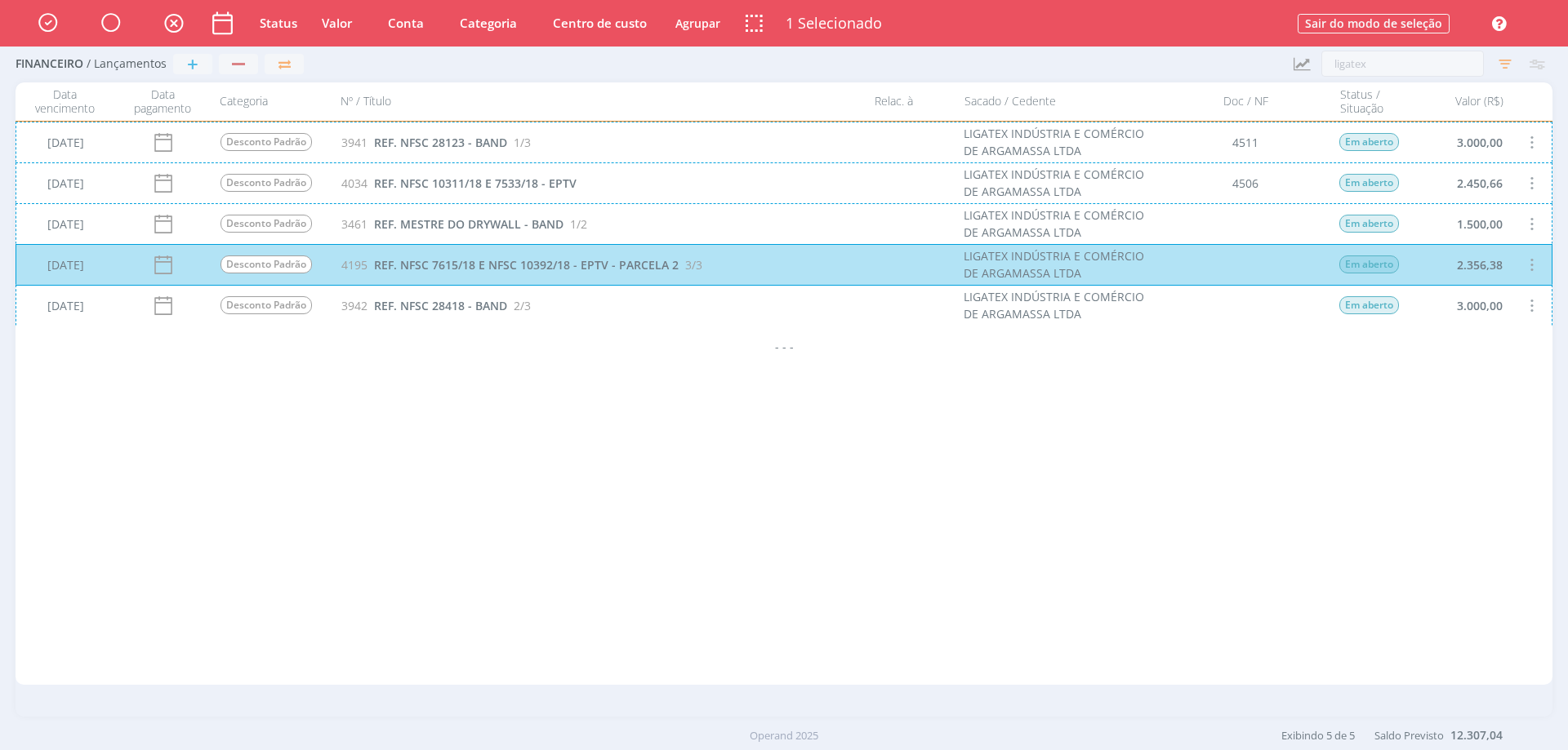
click at [1532, 222] on div "[DATE] Desconto Padrão 3461 REF. MESTRE DO DRYWALL - BAND 1/2 LIGATEX INDÚSTRIA…" at bounding box center [784, 223] width 1537 height 40
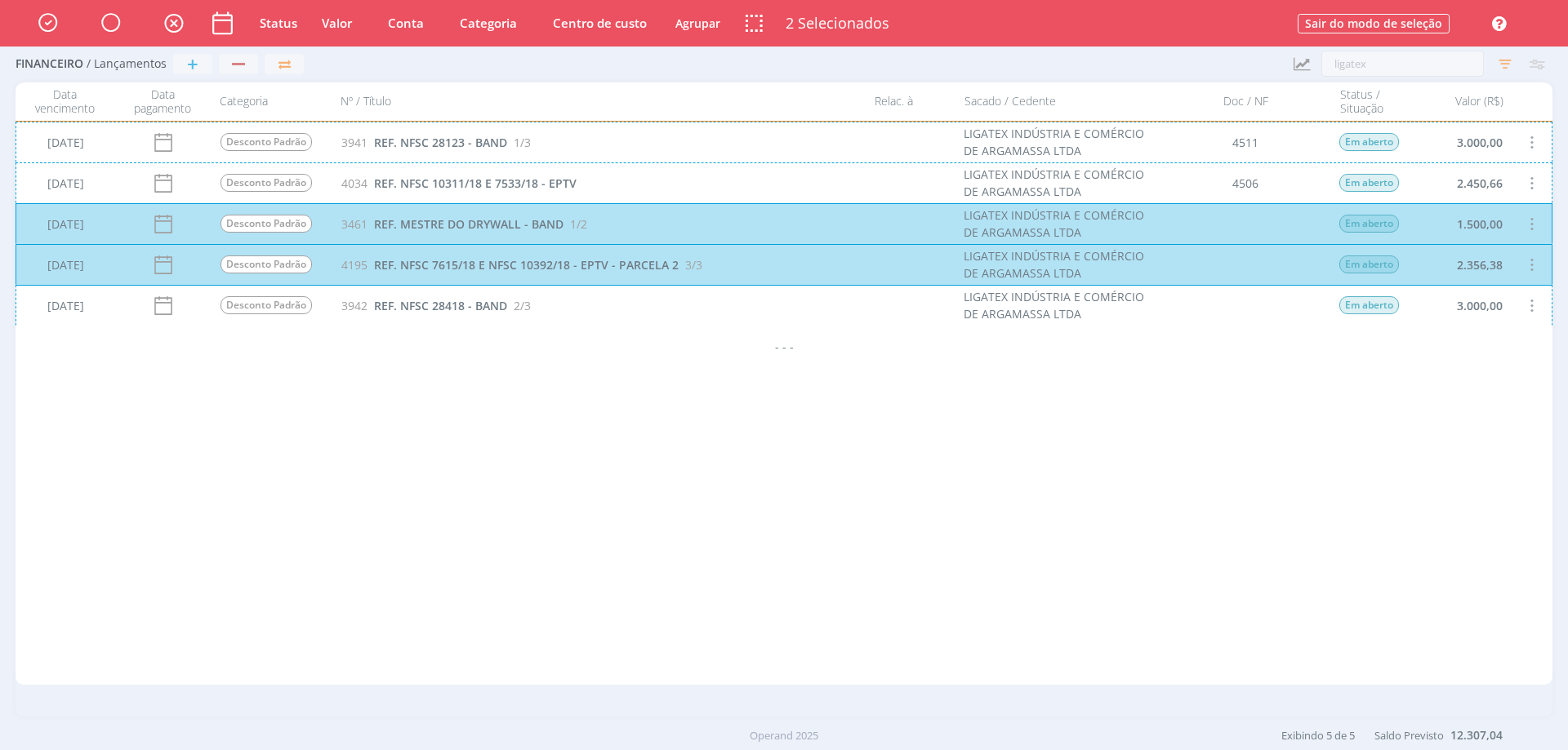
click at [1536, 307] on div "[DATE] Desconto Padrão 3942 REF. NFSC 28418 - BAND 2/3 LIGATEX INDÚSTRIA E COMÉ…" at bounding box center [784, 305] width 1537 height 40
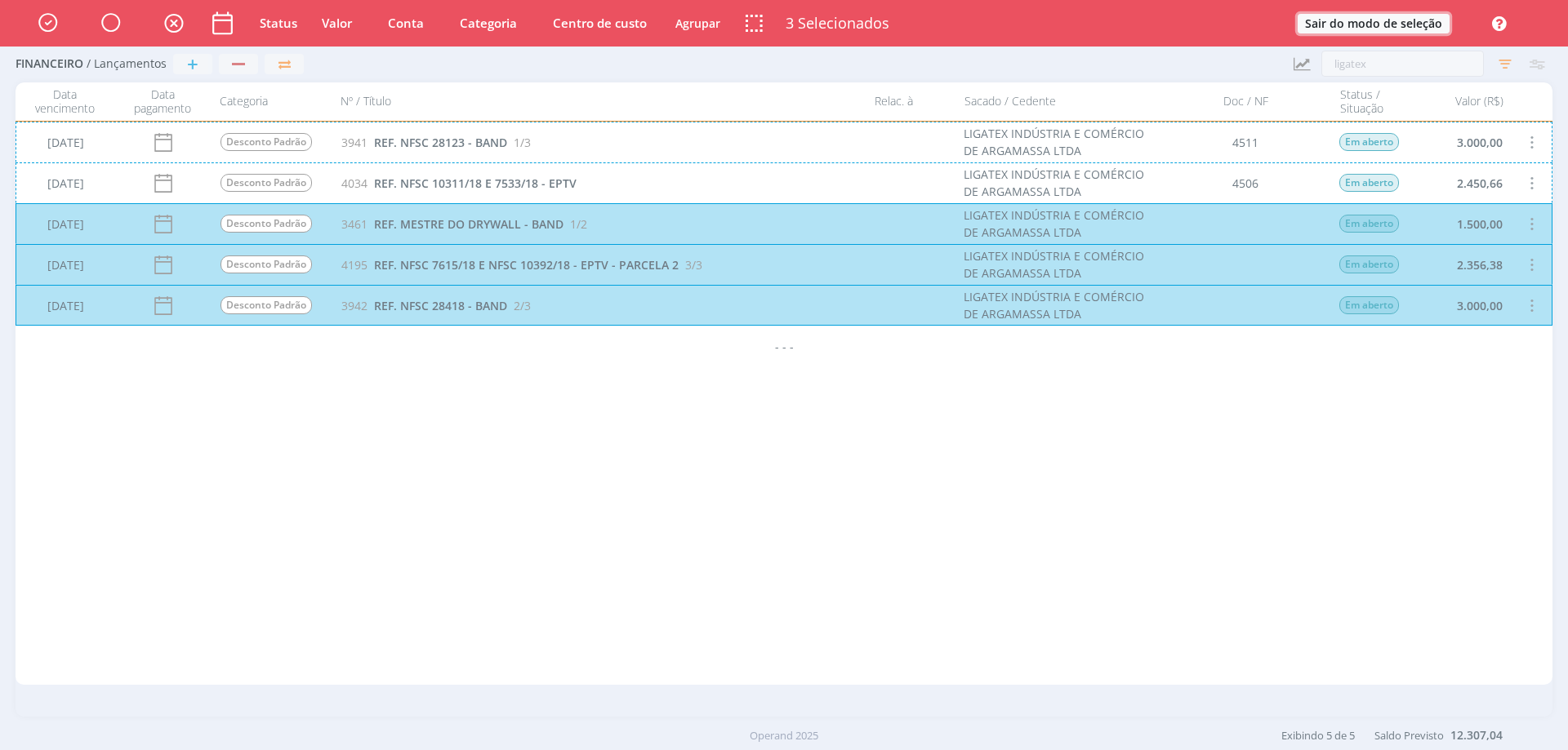
click at [1432, 16] on button "Sair do modo de seleção" at bounding box center [1374, 23] width 152 height 20
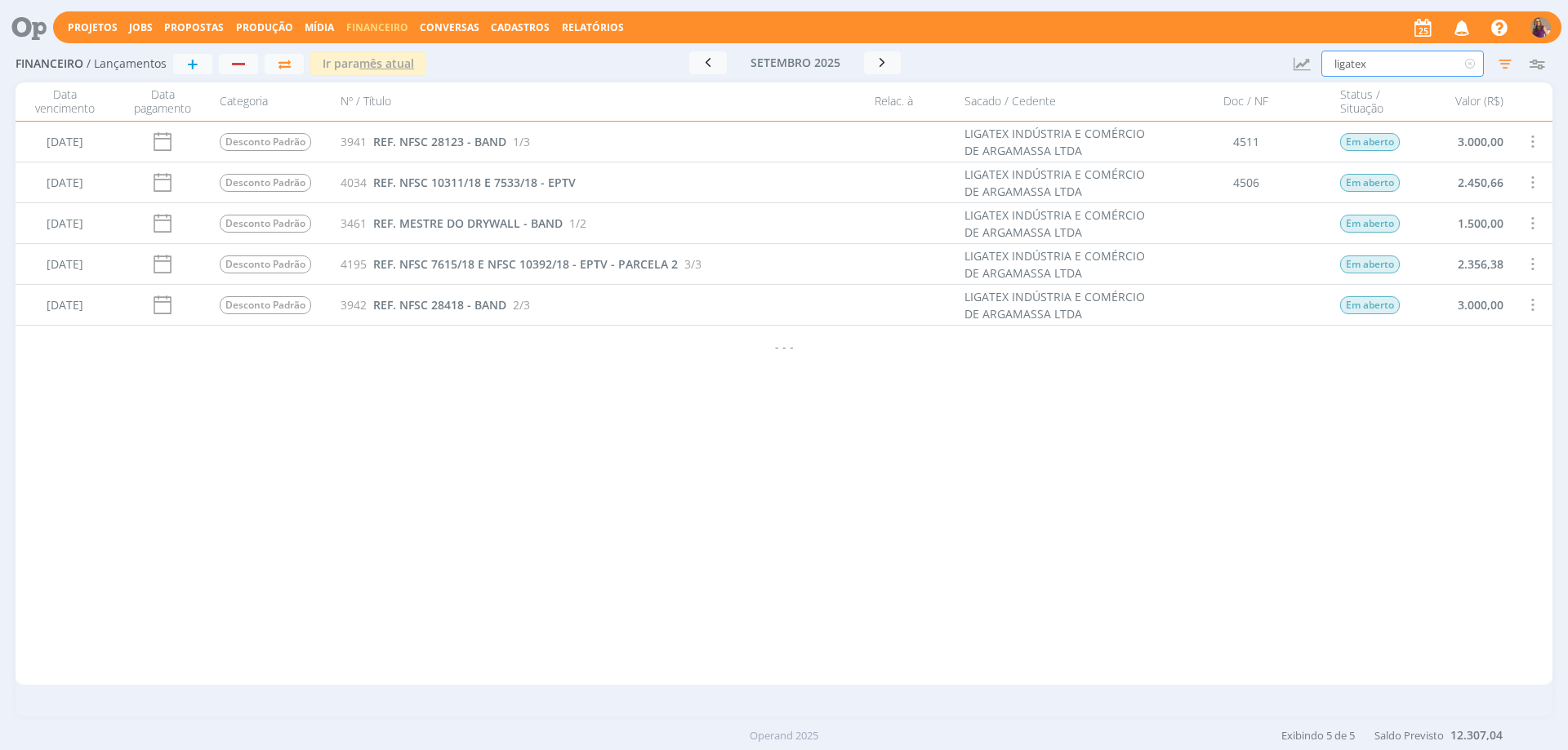
drag, startPoint x: 1409, startPoint y: 57, endPoint x: 1259, endPoint y: 42, distance: 150.7
click at [1259, 46] on div "Financeiro / Lançamentos + Ir para mês atual [DATE] < 2025 > Janeiro Fevereiro …" at bounding box center [784, 65] width 1537 height 38
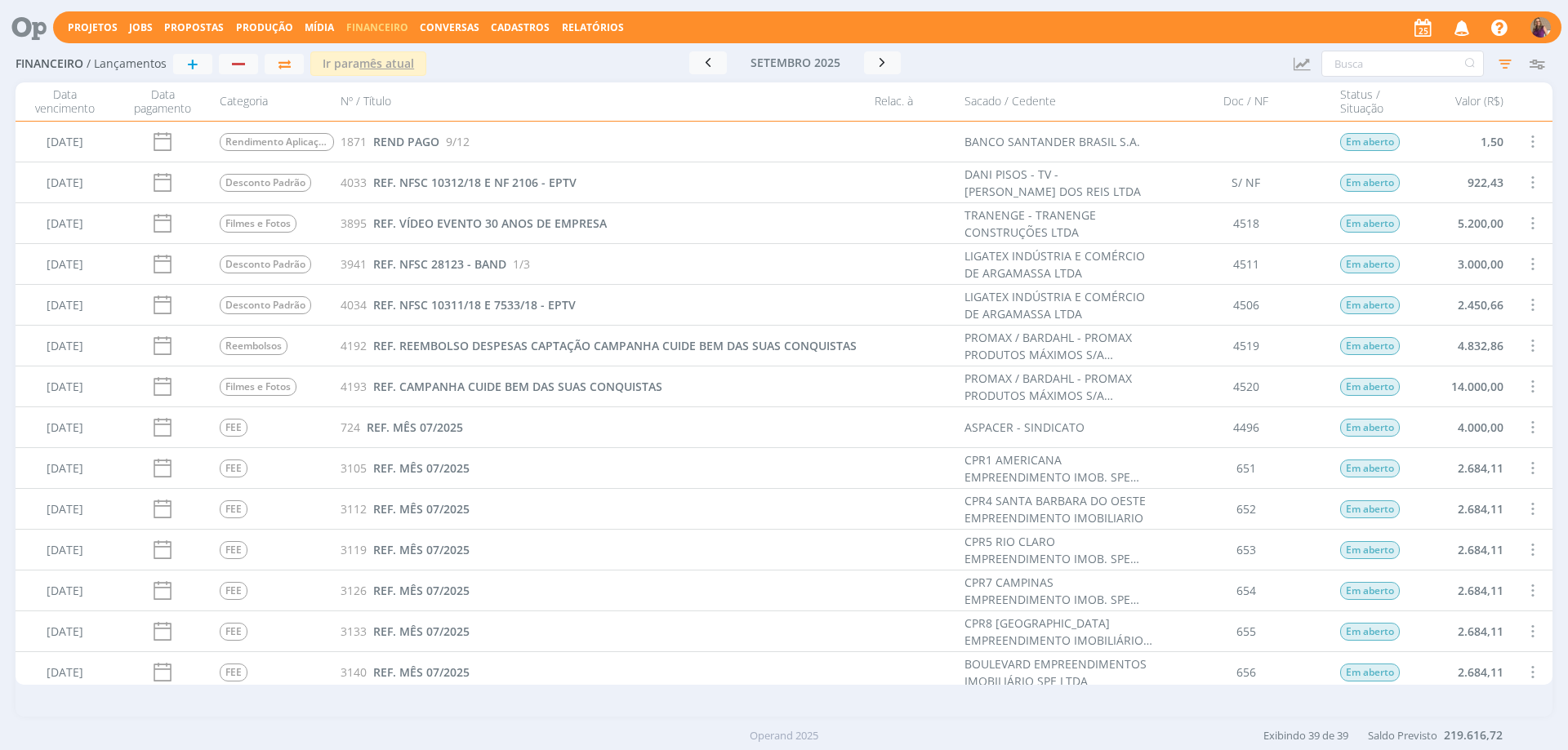
click at [1529, 149] on span at bounding box center [1531, 141] width 18 height 22
click at [1503, 130] on div "Selecionar" at bounding box center [1483, 131] width 161 height 23
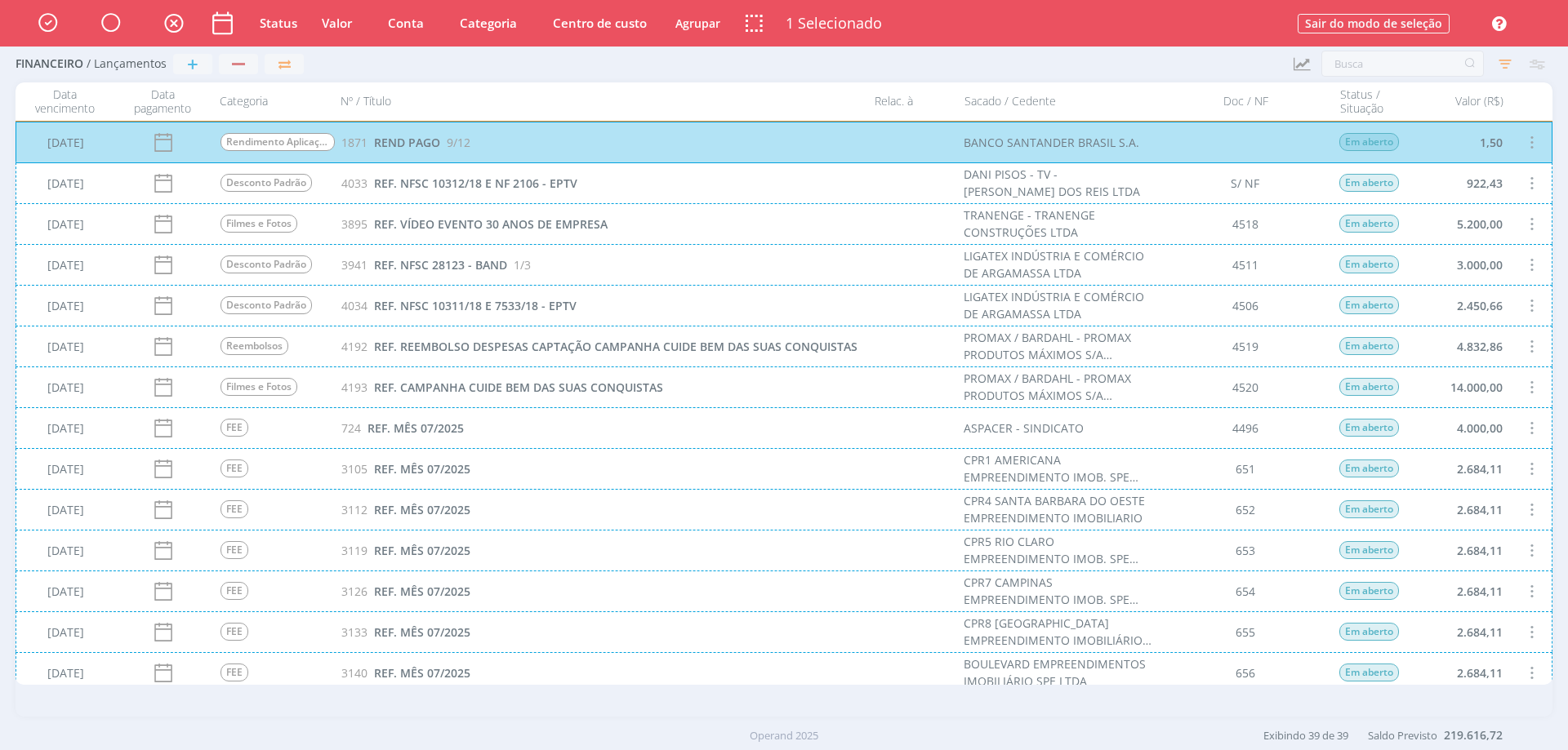
click at [1534, 183] on div "[DATE] Desconto Padrão 4033 REF. NFSC 10312/18 E NF 2106 - EPTV [PERSON_NAME] -…" at bounding box center [784, 182] width 1537 height 40
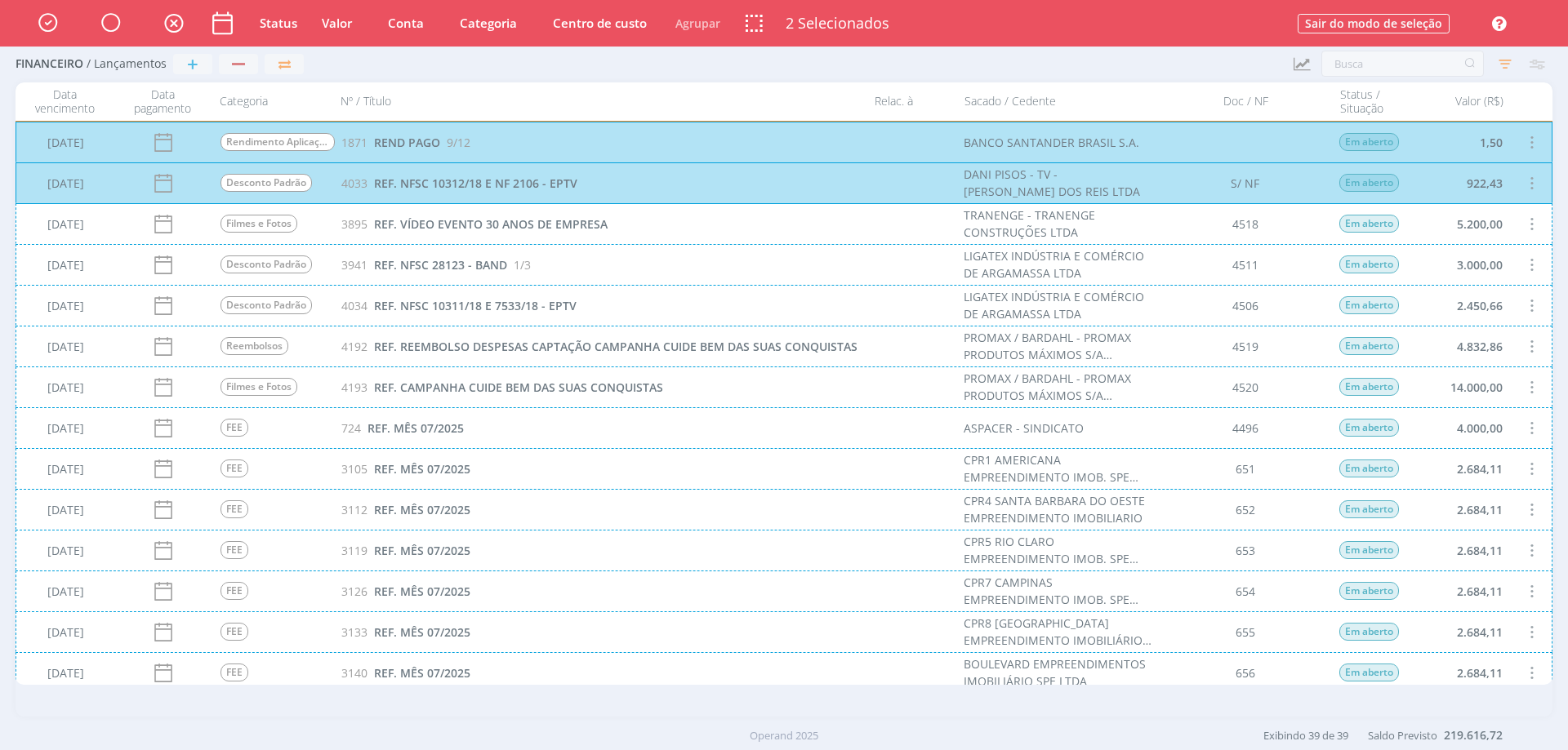
click at [1529, 221] on div "[DATE] Filmes e Fotos 3895 REF. VÍDEO EVENTO 30 ANOS DE EMPRESA TRANENGE - TRAN…" at bounding box center [784, 223] width 1537 height 40
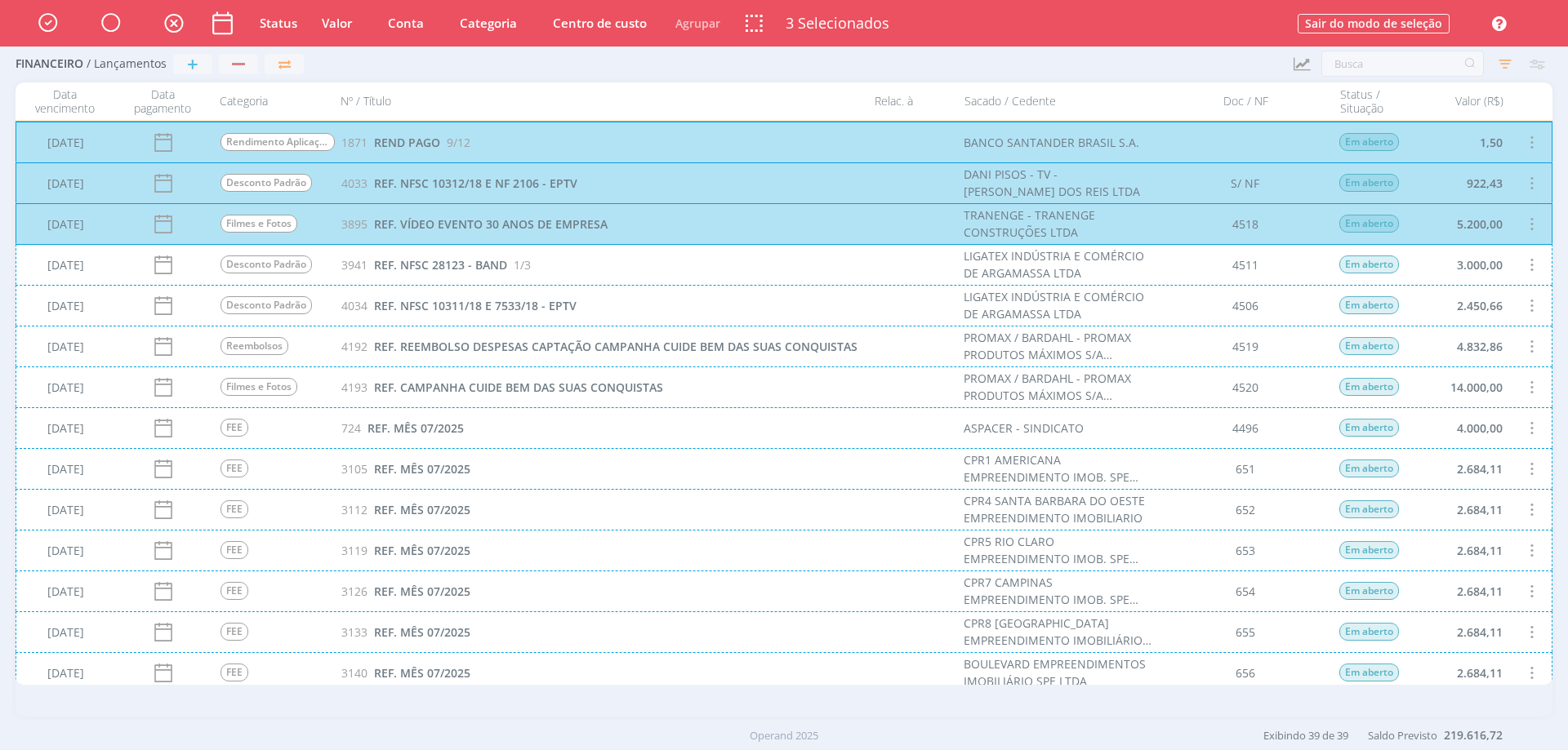
click at [1528, 259] on div "[DATE] Desconto Padrão 3941 REF. NFSC 28123 - BAND 1/3 LIGATEX INDÚSTRIA E COMÉ…" at bounding box center [784, 264] width 1537 height 40
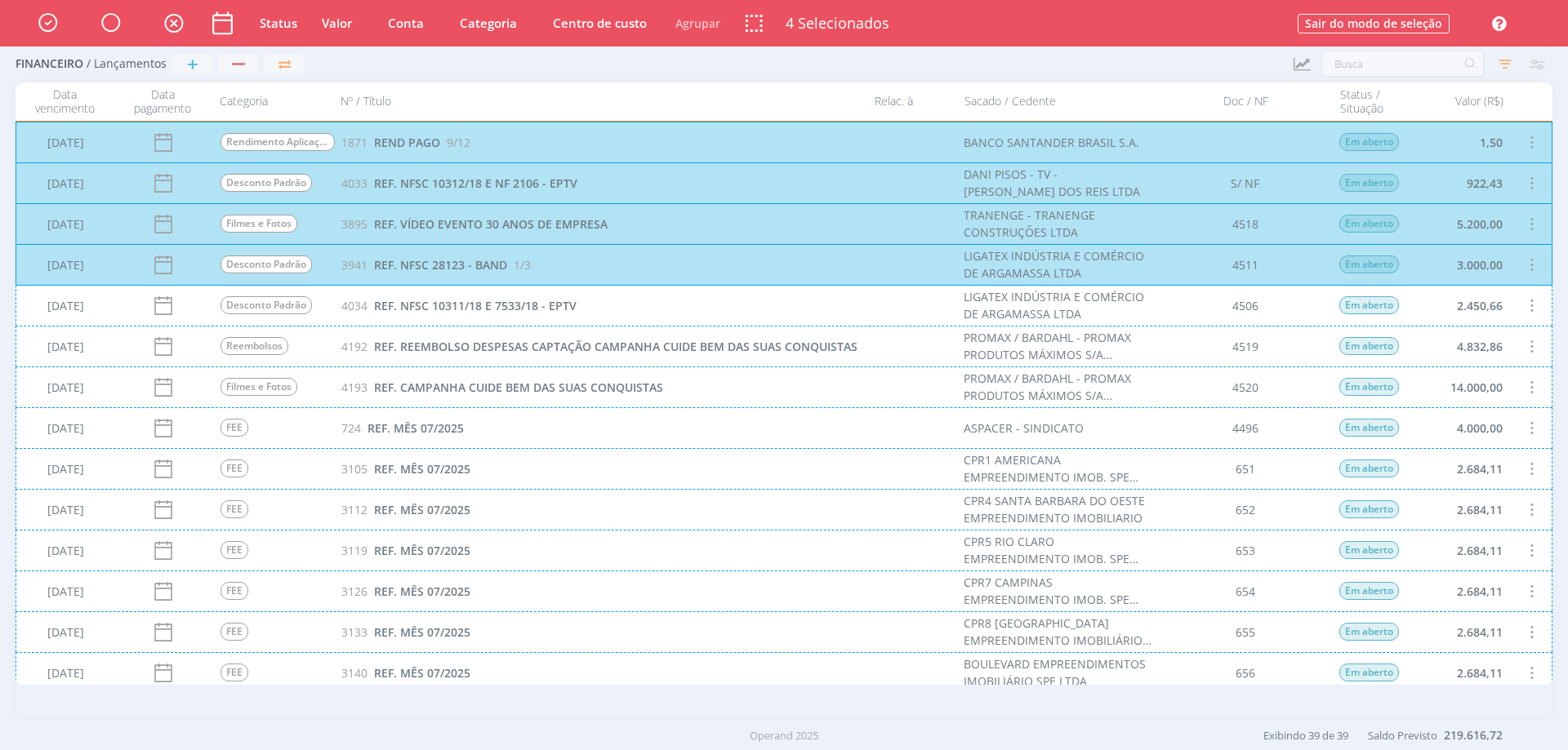
click at [1519, 304] on div "[DATE] Desconto Padrão 4034 REF. NFSC 10311/18 E 7533/18 - EPTV LIGATEX INDÚSTR…" at bounding box center [784, 305] width 1537 height 40
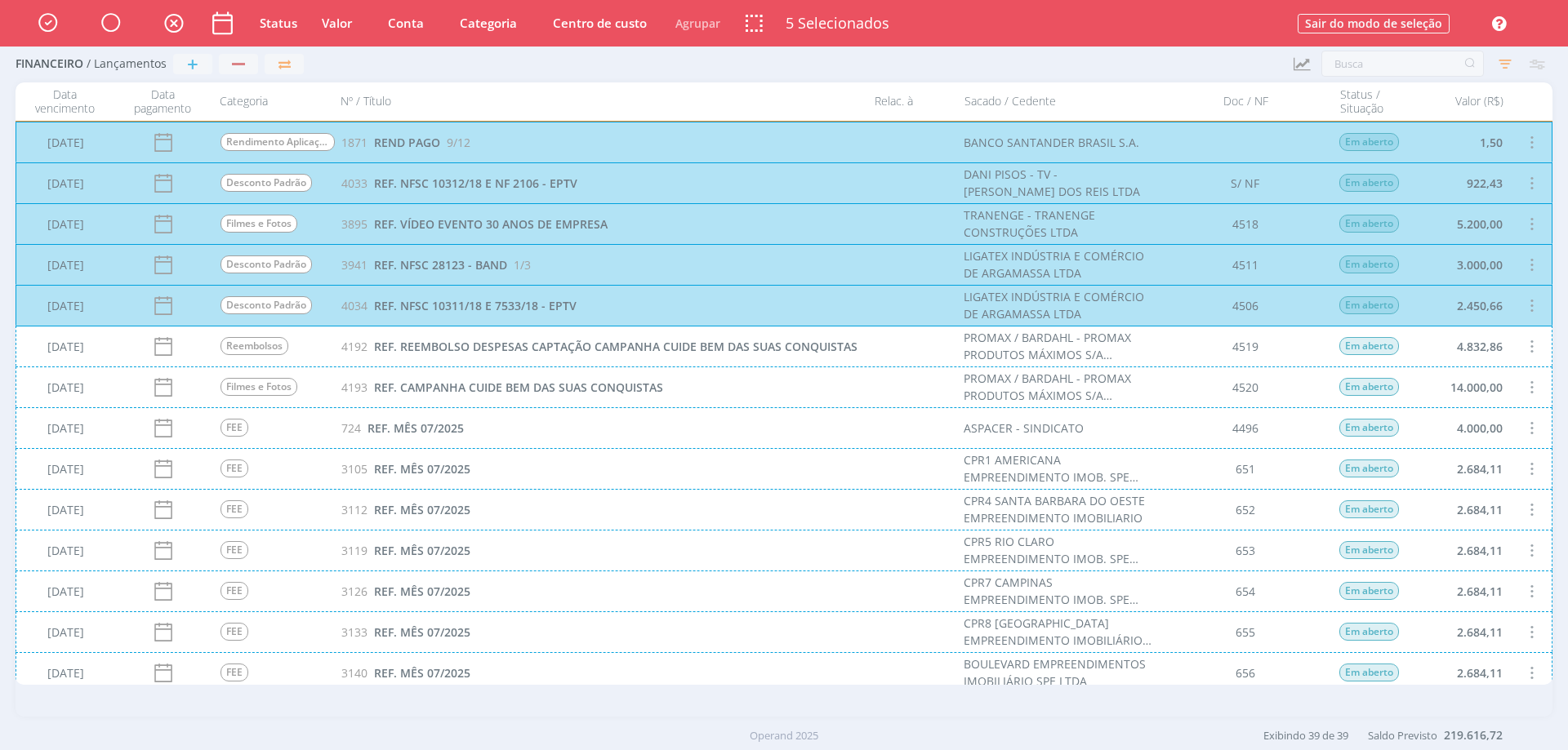
click at [1529, 347] on div "[DATE] Reembolsos 4192 REF. REEMBOLSO DESPESAS CAPTAÇÃO CAMPANHA CUIDE BEM DAS …" at bounding box center [784, 345] width 1537 height 40
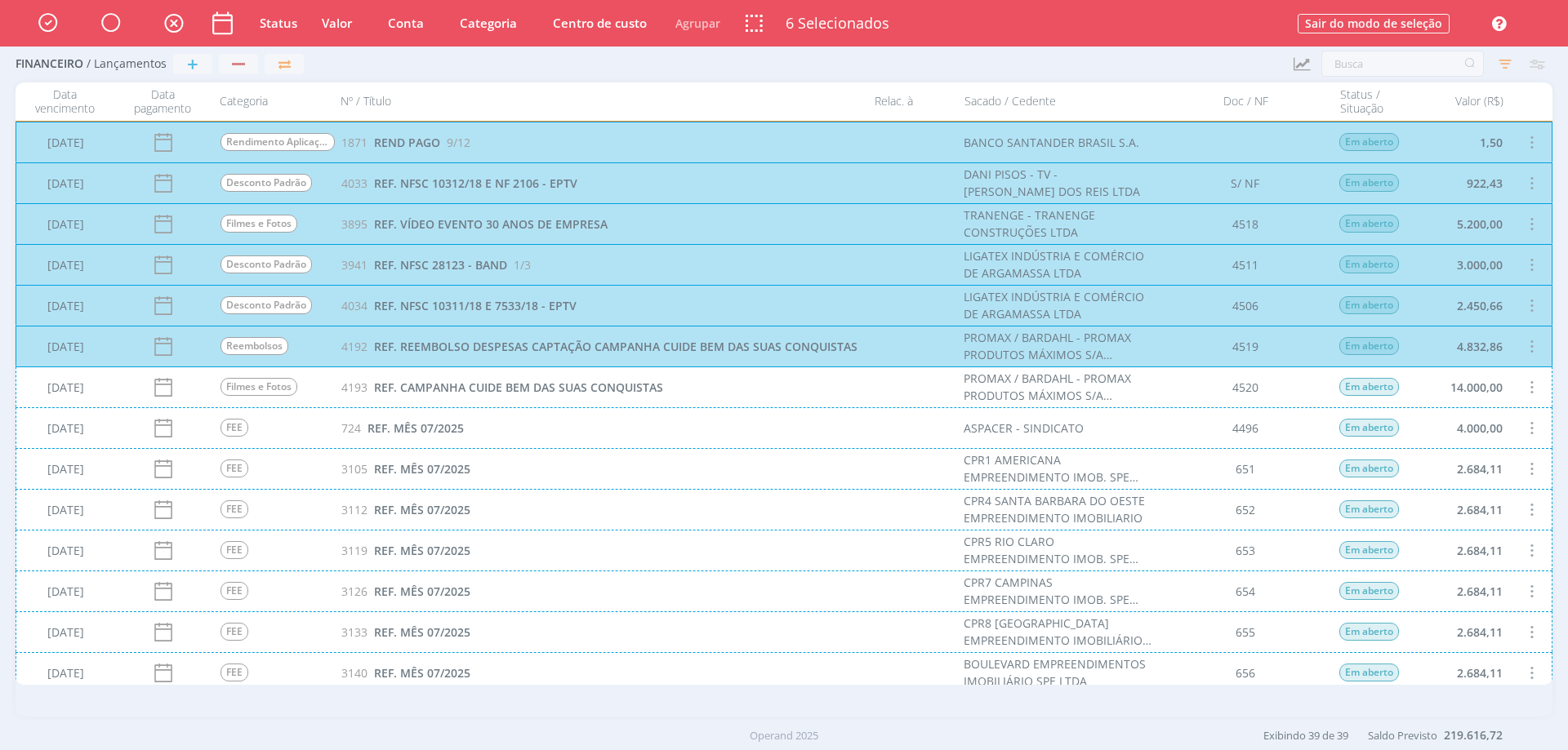
click at [1527, 388] on div "[DATE] Filmes e Fotos 4193 REF. CAMPANHA CUIDE BEM DAS SUAS CONQUISTAS PROMAX /…" at bounding box center [784, 387] width 1537 height 40
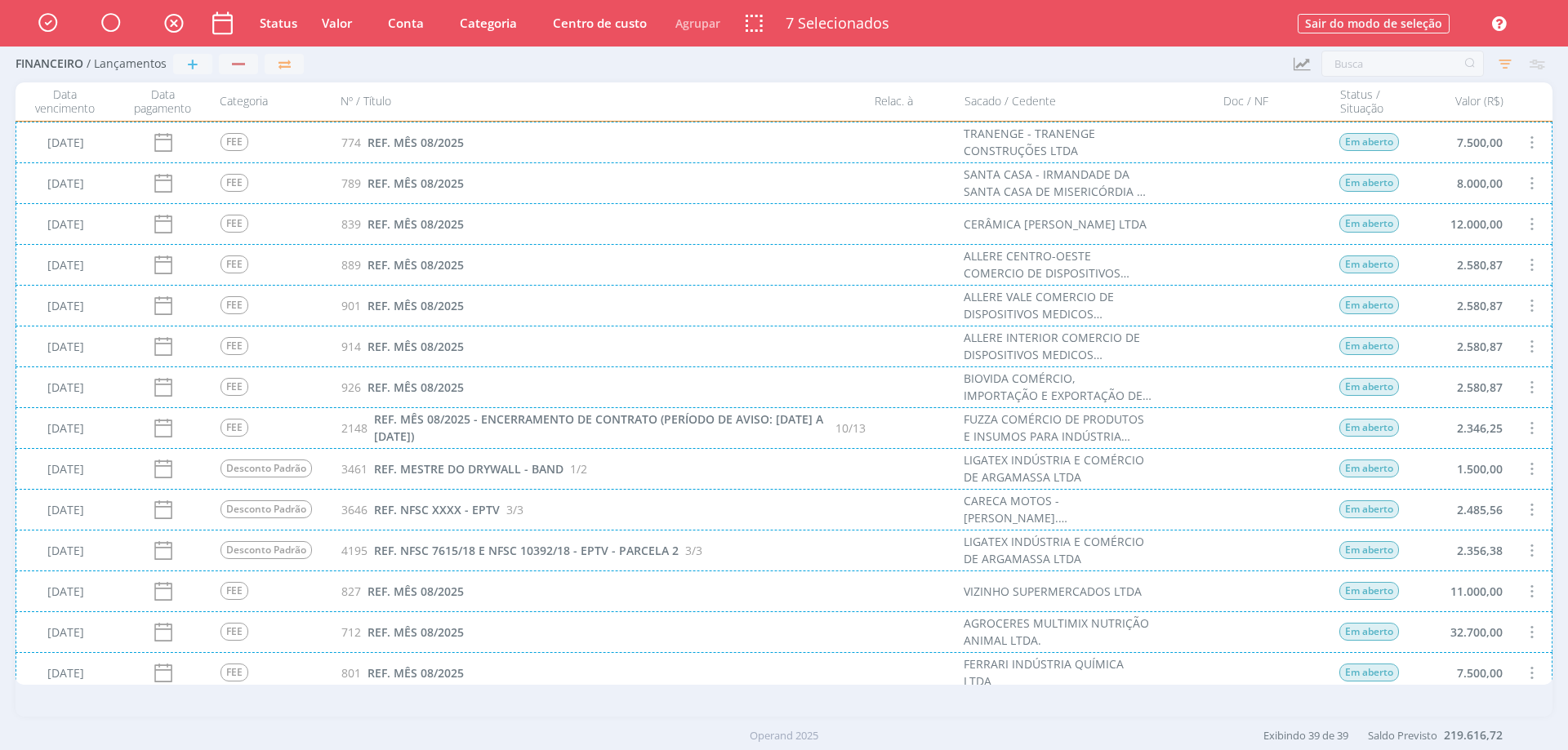
scroll to position [1062, 0]
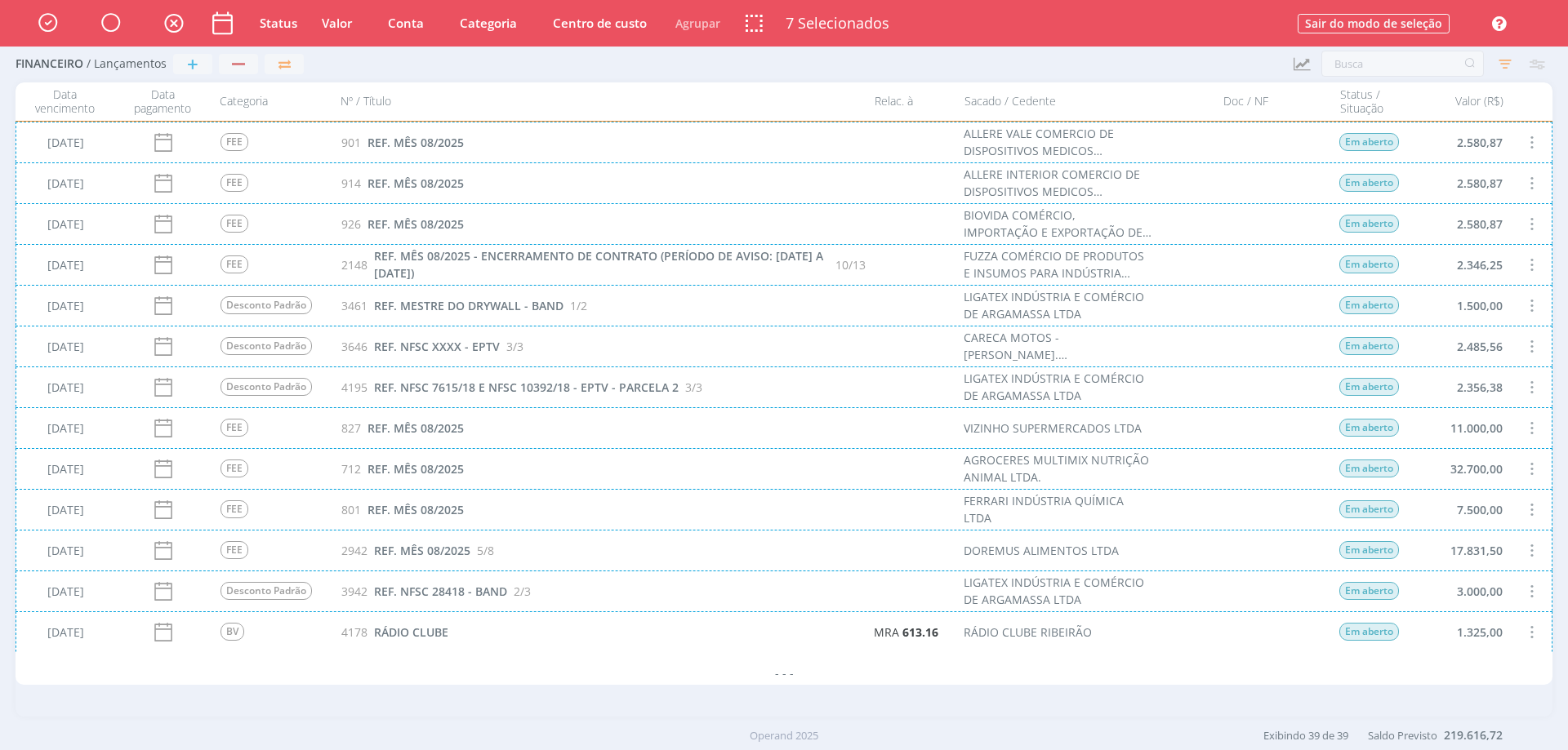
click at [732, 631] on div "[DATE] BV 4178 RÁDIO CLUBE MRA 613.16 RÁDIO CLUBE RIBEIRÃO Em aberto 1.325,00" at bounding box center [784, 632] width 1537 height 40
